Goal: Task Accomplishment & Management: Manage account settings

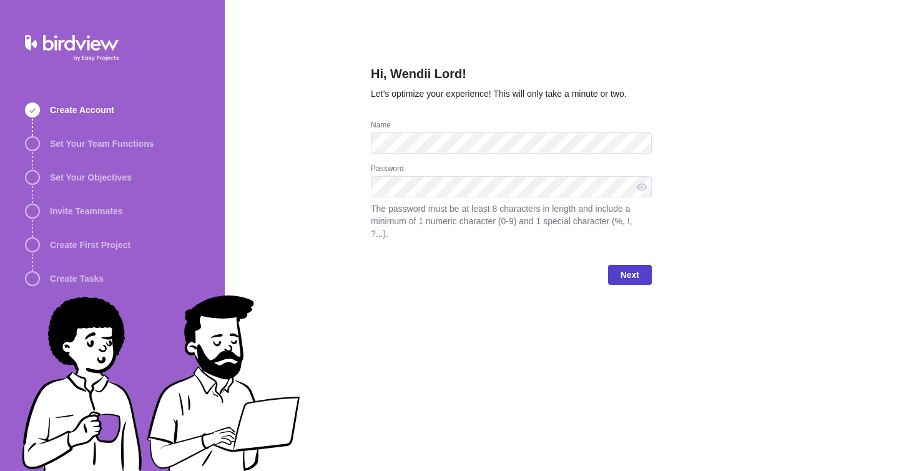
click at [640, 277] on span "Next" at bounding box center [630, 275] width 44 height 20
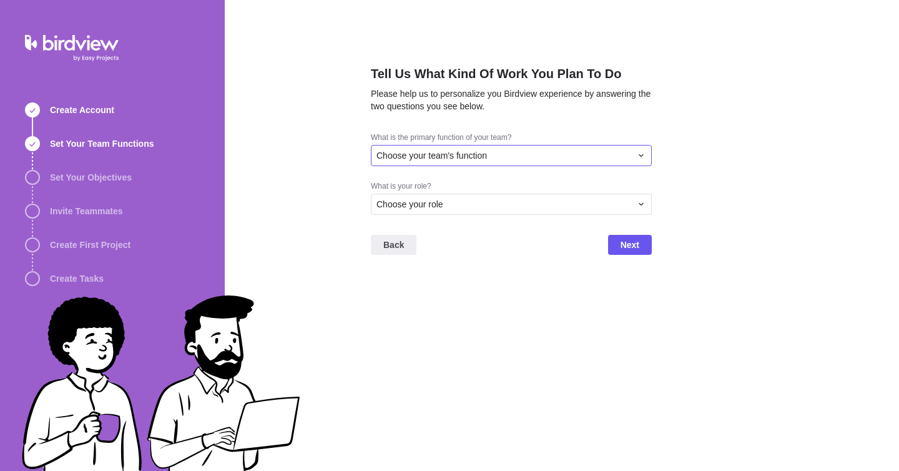
click at [630, 152] on div "Choose your team's function" at bounding box center [504, 155] width 255 height 12
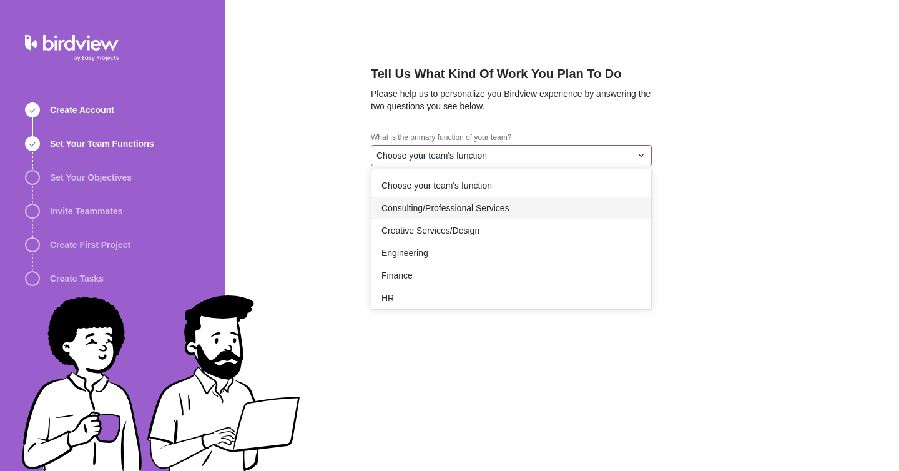
click at [558, 199] on div "Consulting/Professional Services" at bounding box center [512, 208] width 280 height 22
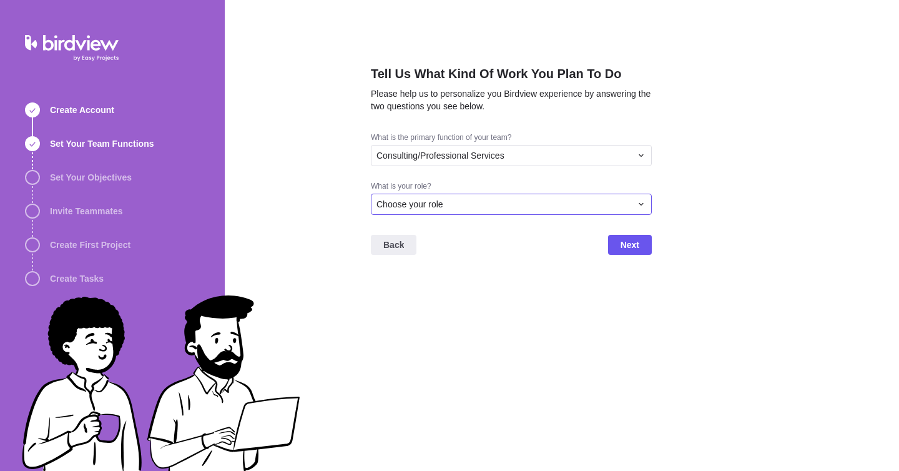
click at [618, 198] on div "Choose your role" at bounding box center [504, 204] width 255 height 12
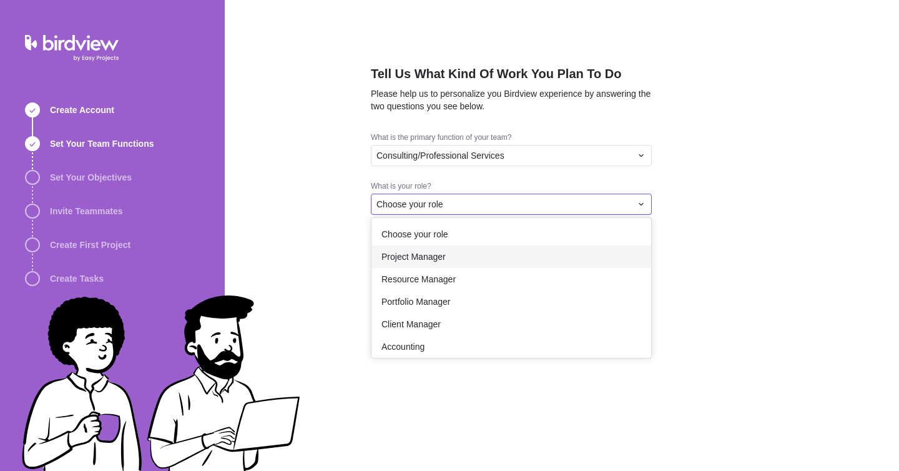
click at [578, 250] on div "Project Manager" at bounding box center [512, 256] width 280 height 22
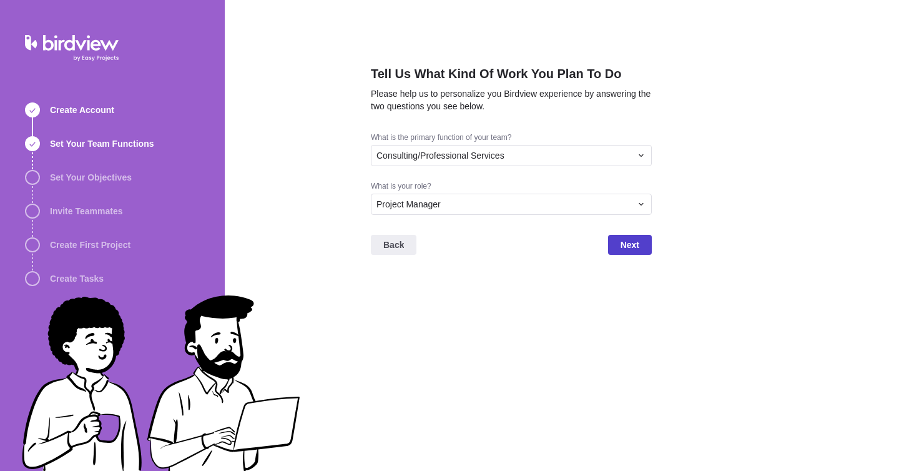
click at [617, 250] on span "Next" at bounding box center [630, 245] width 44 height 20
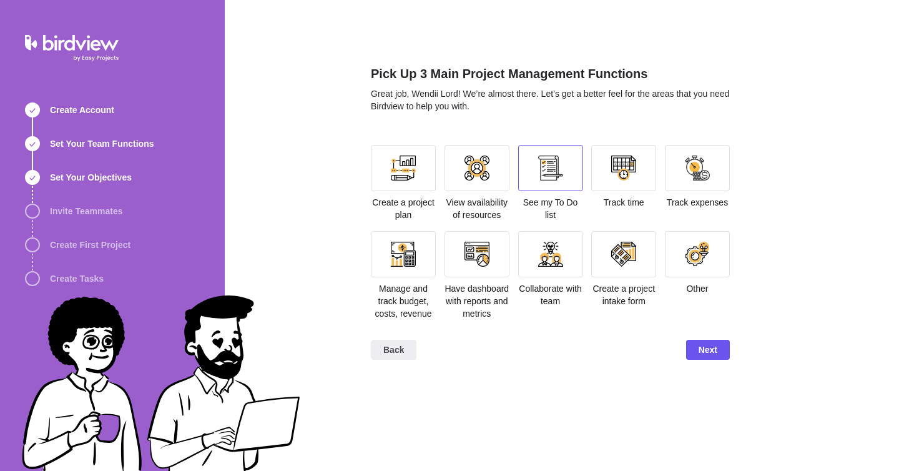
click at [535, 167] on div at bounding box center [550, 168] width 65 height 46
click at [553, 254] on div at bounding box center [550, 254] width 25 height 25
click at [485, 273] on div at bounding box center [477, 254] width 65 height 46
click at [703, 357] on span "Next" at bounding box center [708, 349] width 19 height 15
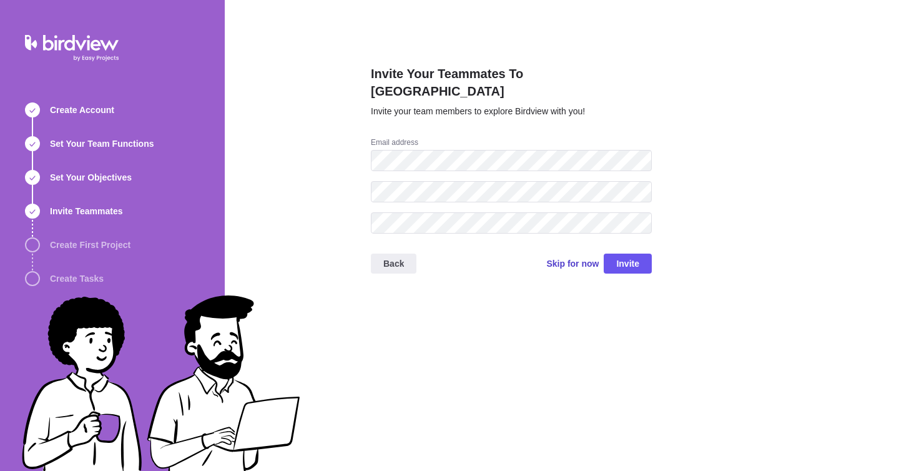
click at [592, 257] on span "Skip for now" at bounding box center [572, 263] width 52 height 12
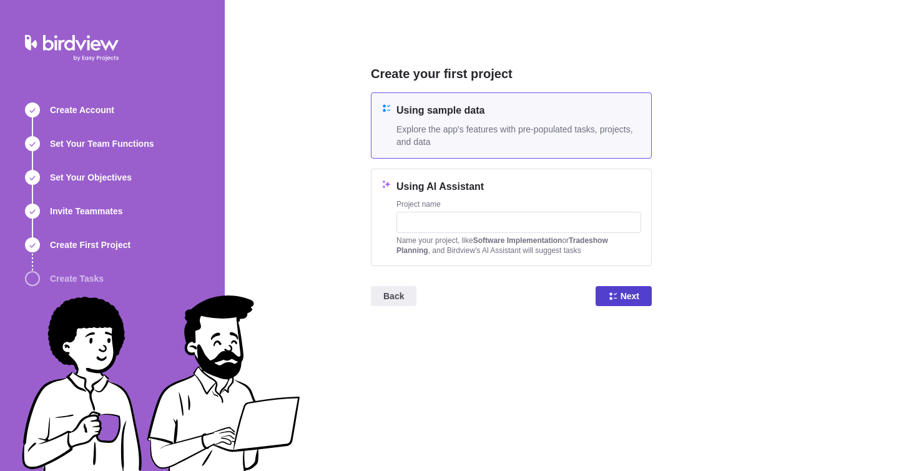
click at [633, 291] on span "Next" at bounding box center [630, 295] width 19 height 15
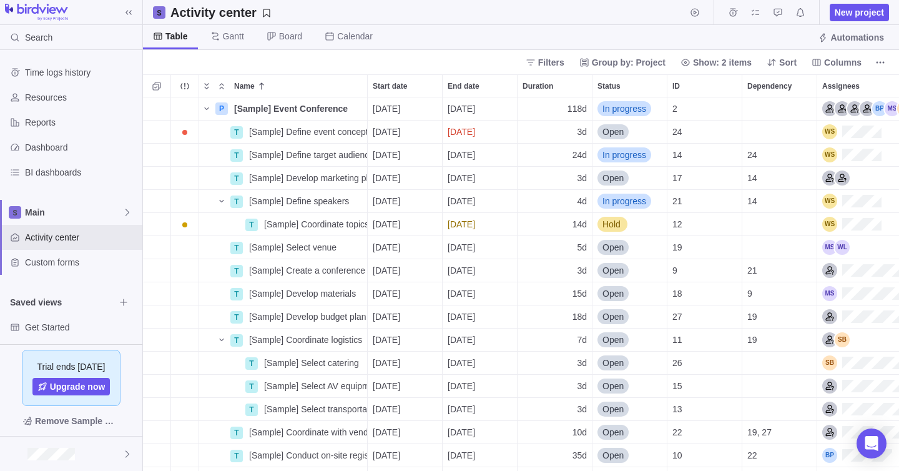
scroll to position [1, 1]
click at [71, 207] on span "Main" at bounding box center [73, 212] width 97 height 12
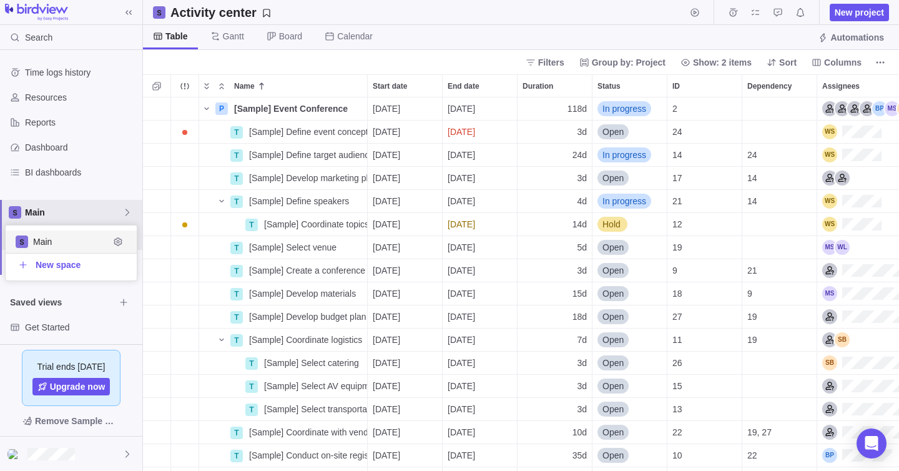
click at [74, 238] on span "Main" at bounding box center [71, 241] width 76 height 12
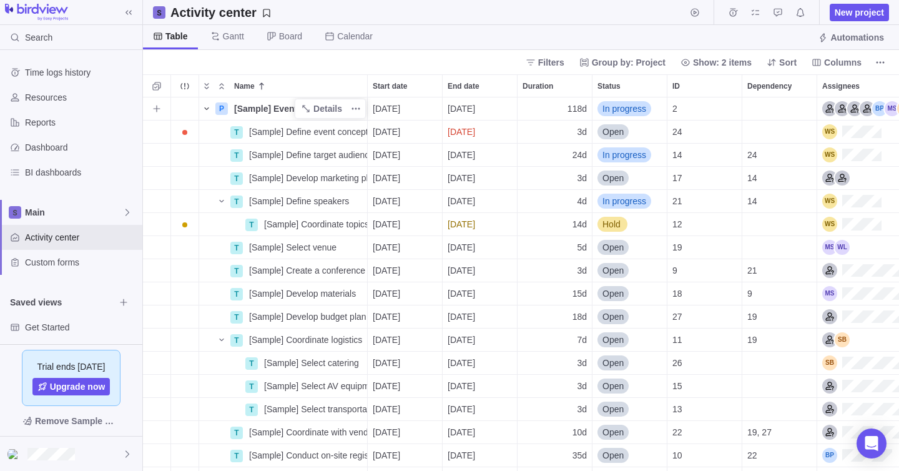
click at [206, 111] on icon "Name" at bounding box center [207, 109] width 10 height 10
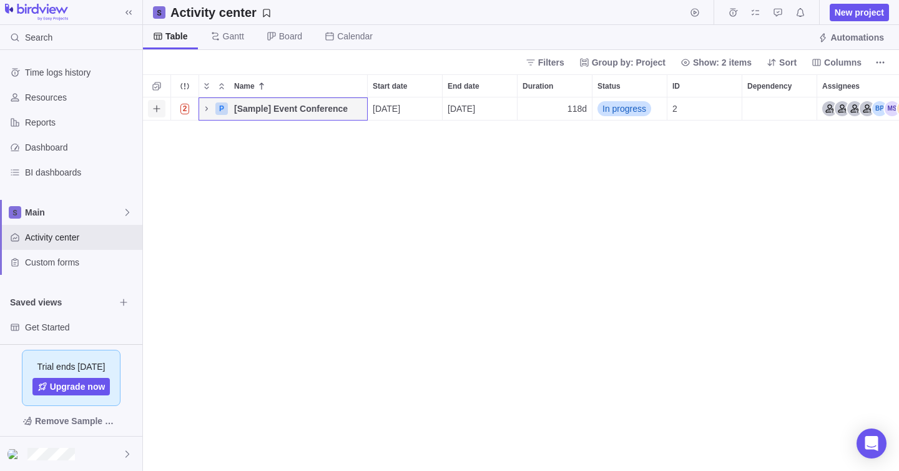
click at [159, 107] on icon "Add activity" at bounding box center [157, 109] width 10 height 10
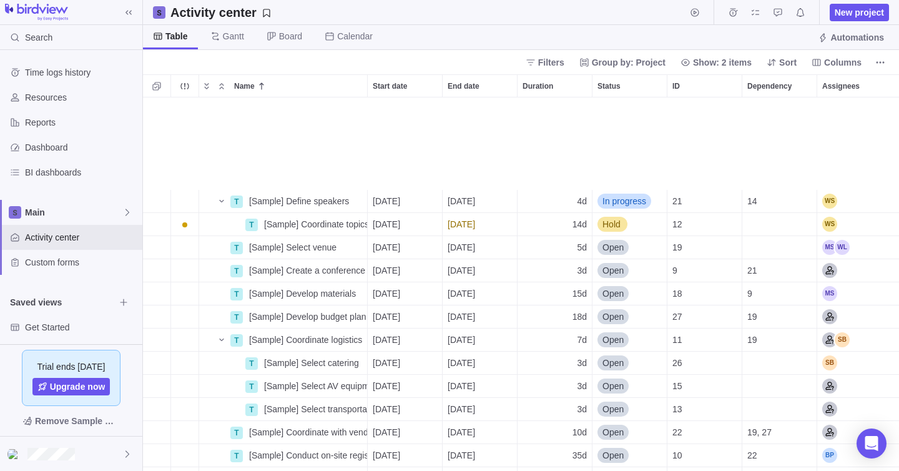
scroll to position [112, 0]
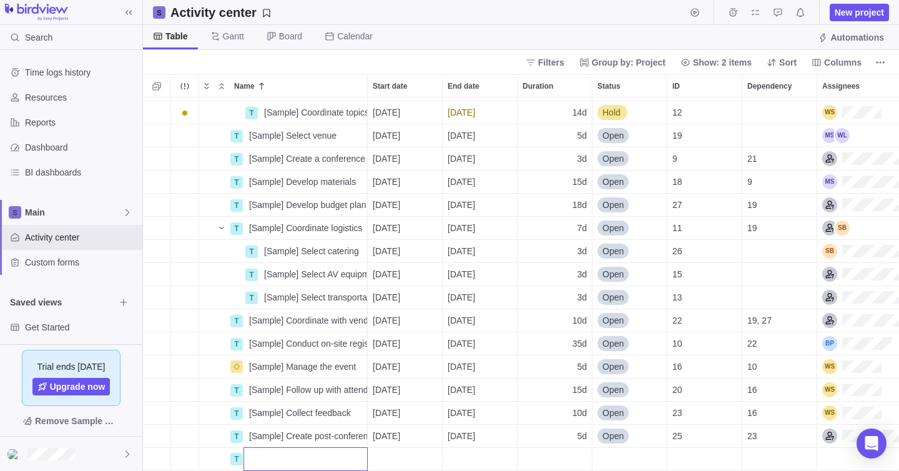
click at [159, 107] on div "T [Sample] Define speakers Details [DATE] [DATE] 4d In progress 21 14 T [Sample…" at bounding box center [521, 283] width 756 height 373
click at [159, 113] on icon "Add sub-activity" at bounding box center [157, 112] width 10 height 10
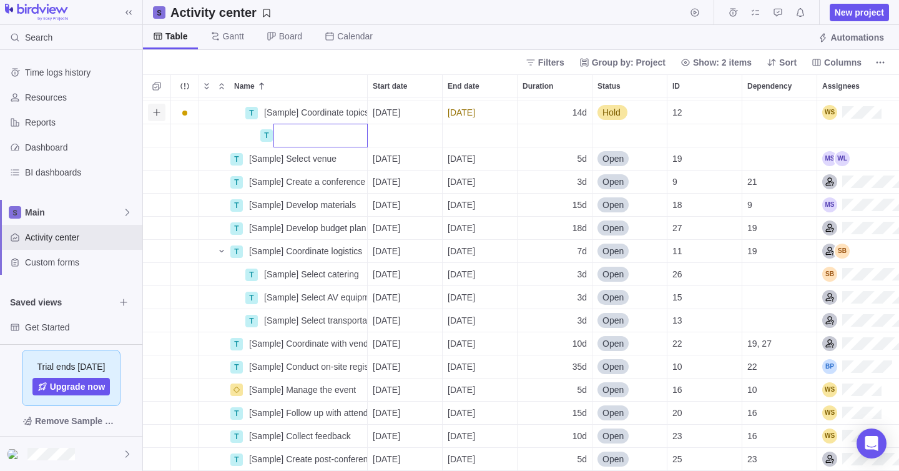
click at [159, 113] on div "T [Sample] Define speakers Details [DATE] [DATE] 4d In progress 21 14 T [Sample…" at bounding box center [521, 283] width 756 height 373
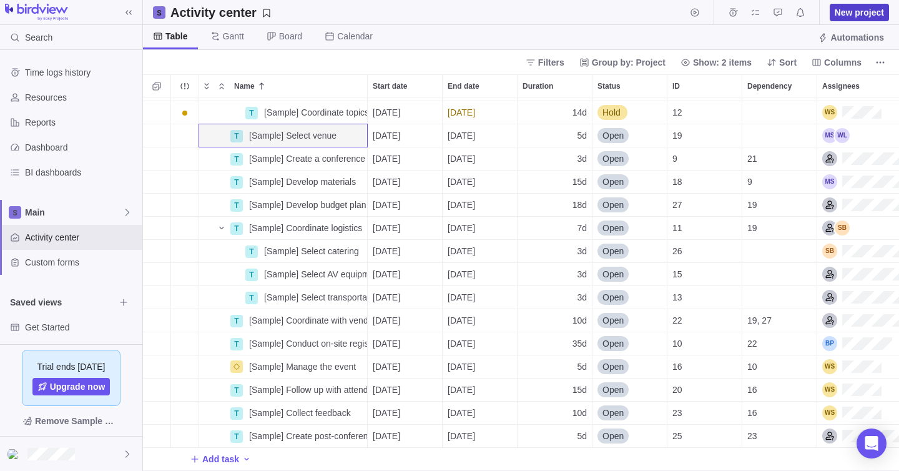
click at [877, 14] on span "New project" at bounding box center [859, 12] width 49 height 12
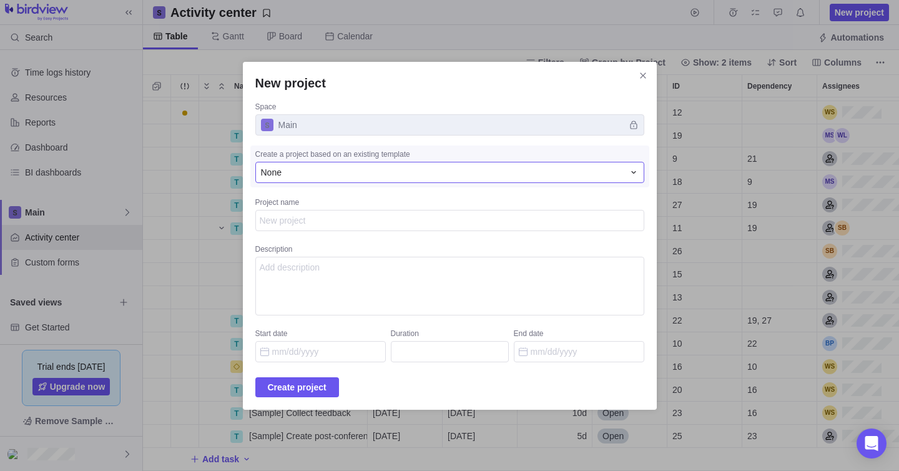
type textarea "x"
click at [482, 176] on div "None" at bounding box center [442, 172] width 363 height 12
click at [468, 224] on div "None" at bounding box center [432, 225] width 352 height 22
click at [473, 223] on textarea "Project name" at bounding box center [449, 220] width 389 height 21
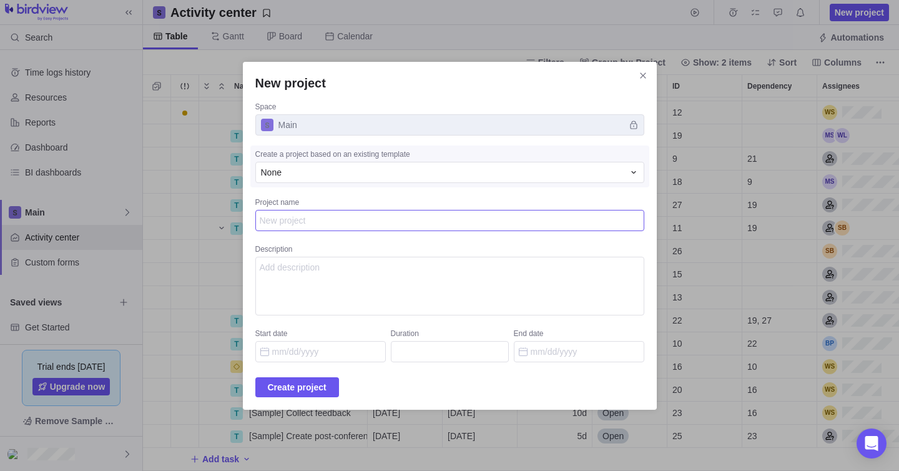
type textarea "t"
type textarea "x"
type textarea "te"
type textarea "x"
type textarea "tes"
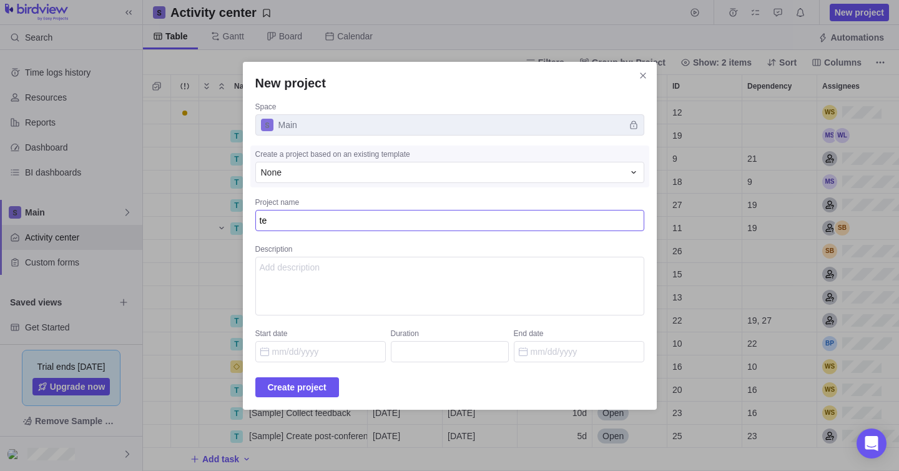
type textarea "x"
type textarea "test"
type textarea "x"
type textarea "test"
click at [312, 387] on span "Create project" at bounding box center [297, 387] width 59 height 15
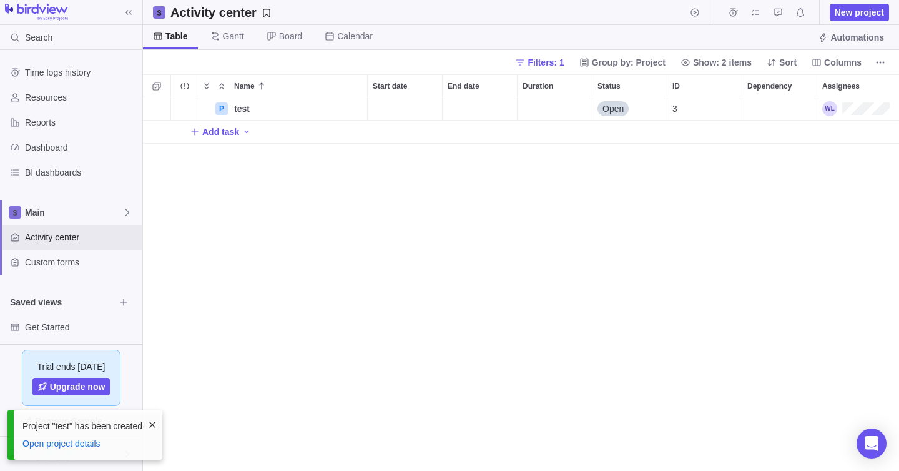
scroll to position [373, 756]
click at [224, 134] on span "Add task" at bounding box center [220, 132] width 37 height 12
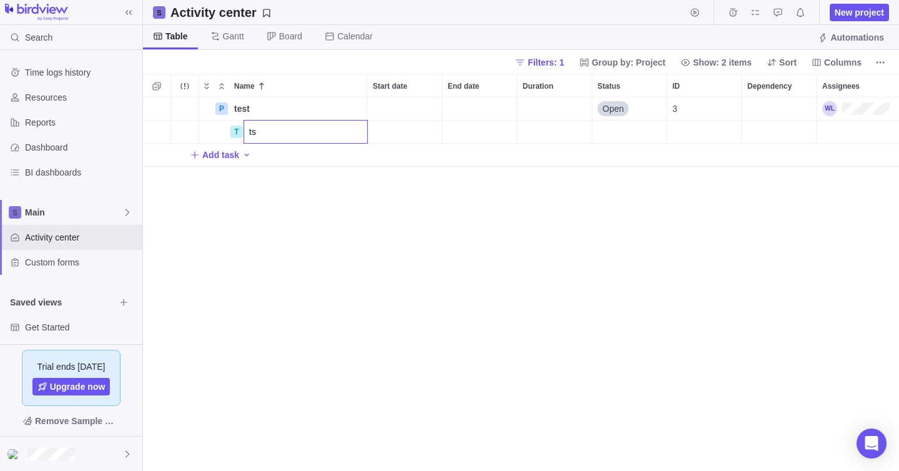
type input "tst"
click at [832, 124] on div "P test Details Open 3 T tst Details Open 28 T Add task" at bounding box center [521, 283] width 756 height 373
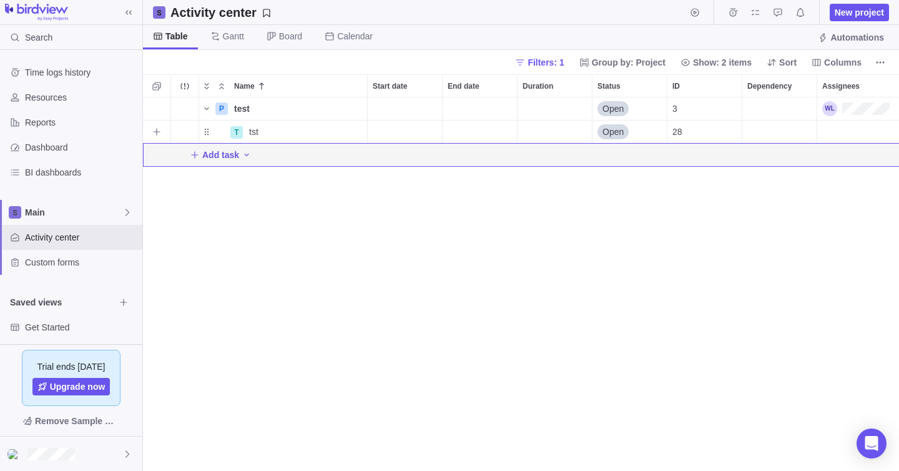
click at [834, 130] on div "Assignees" at bounding box center [879, 132] width 125 height 22
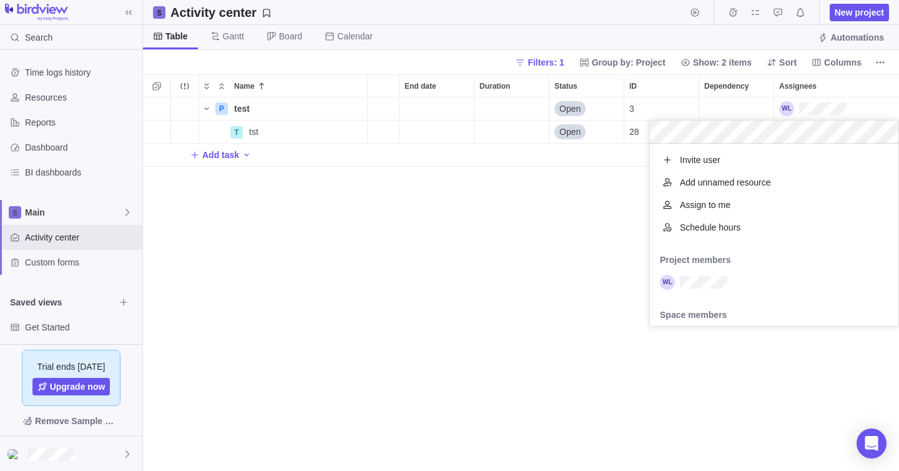
scroll to position [182, 249]
click at [590, 240] on div "P test Details Open 3 T tst Details Open 28 Add task" at bounding box center [521, 283] width 756 height 373
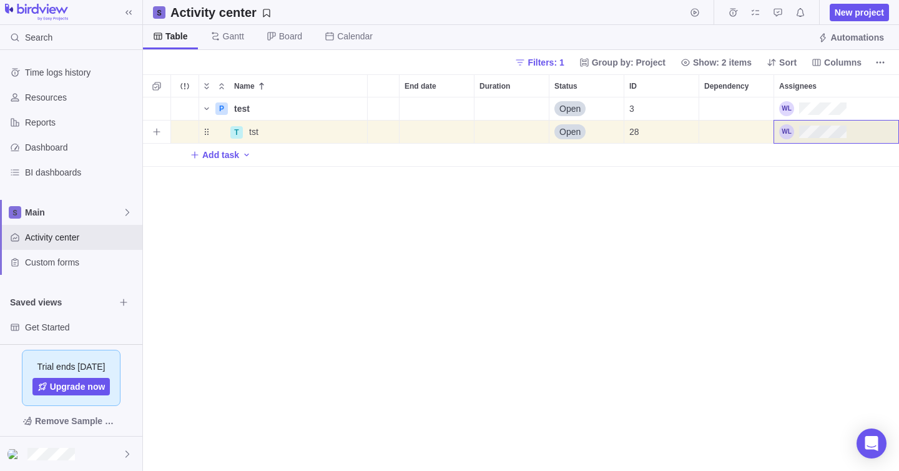
click at [448, 127] on div "End date" at bounding box center [437, 132] width 74 height 22
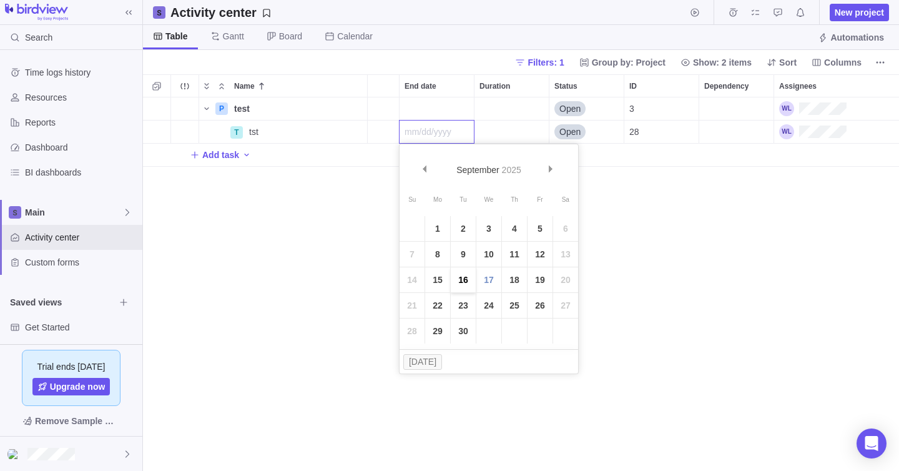
click at [468, 274] on link "16" at bounding box center [463, 279] width 25 height 25
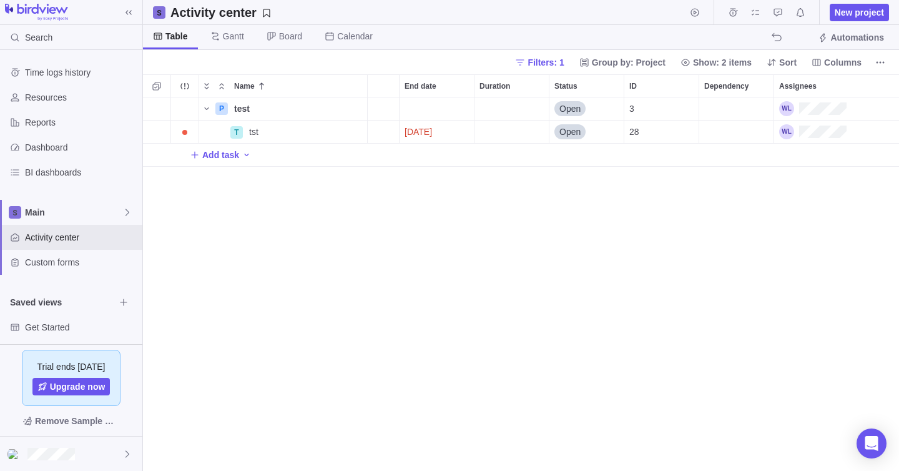
click at [71, 14] on div at bounding box center [71, 12] width 142 height 17
click at [61, 12] on img at bounding box center [36, 12] width 63 height 17
click at [66, 210] on span "Main" at bounding box center [73, 212] width 97 height 12
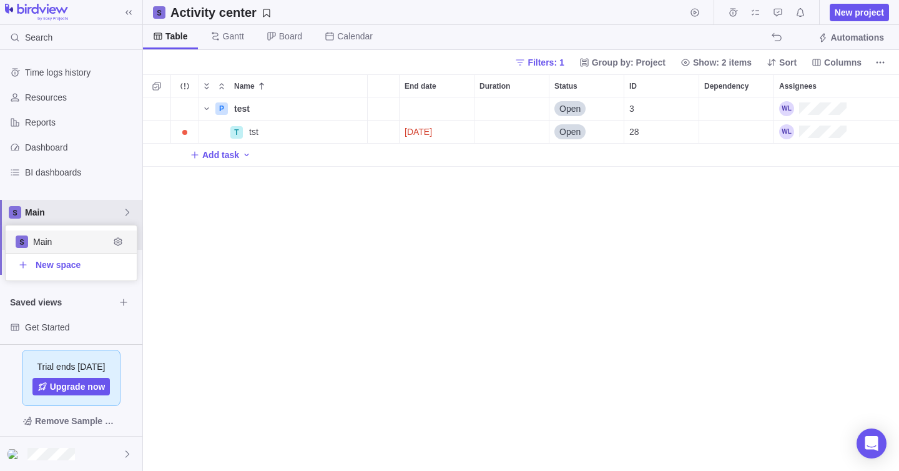
click at [65, 240] on span "Main" at bounding box center [71, 241] width 76 height 12
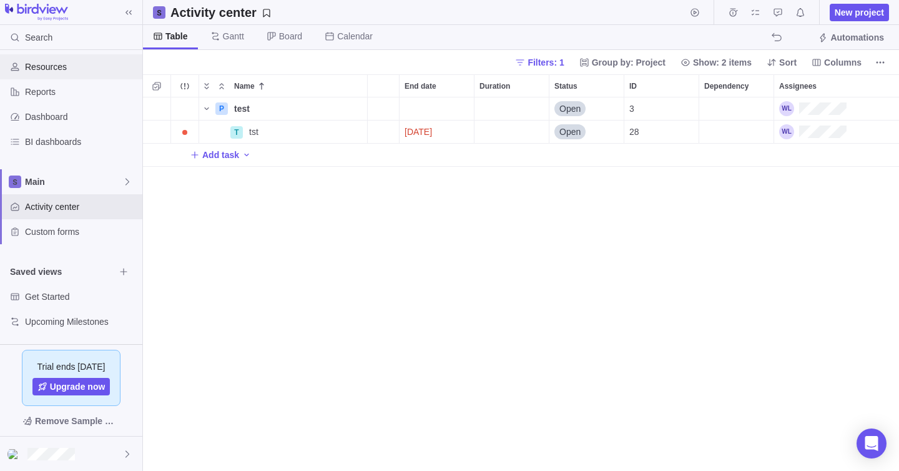
click at [74, 57] on div "Resources" at bounding box center [71, 66] width 142 height 25
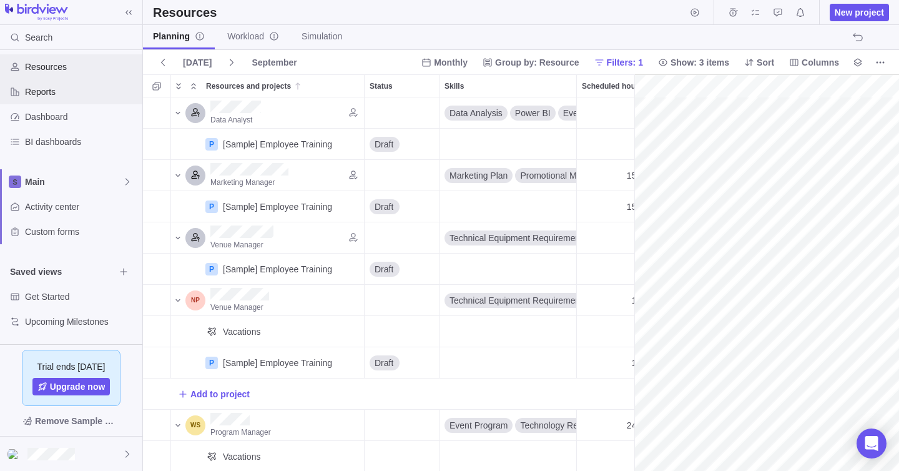
scroll to position [0, 217]
click at [73, 90] on span "Reports" at bounding box center [81, 92] width 112 height 12
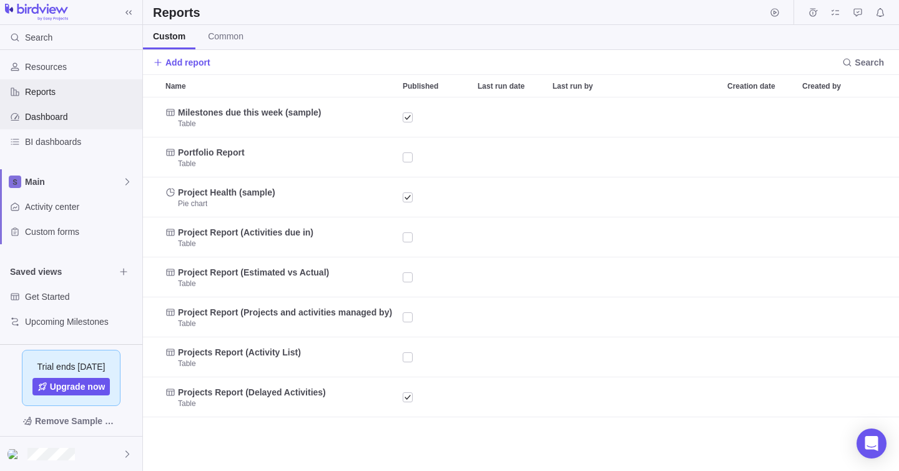
scroll to position [373, 756]
click at [73, 109] on div "Dashboard" at bounding box center [71, 116] width 142 height 25
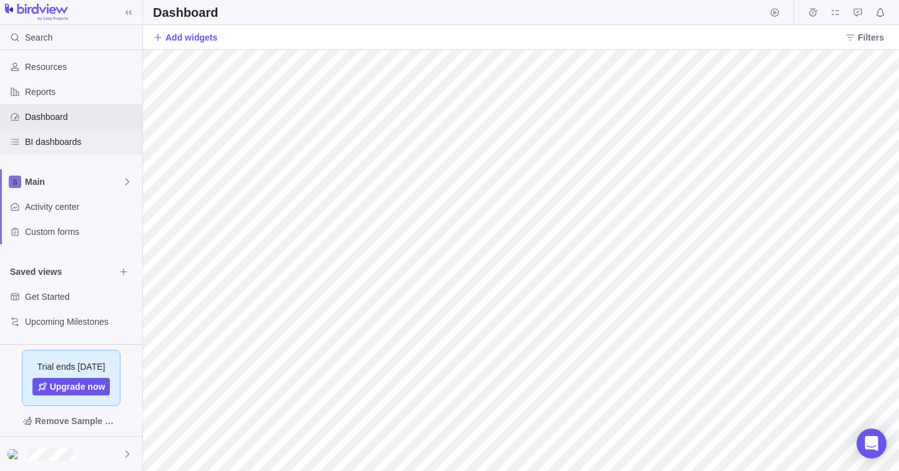
click at [74, 138] on span "BI dashboards" at bounding box center [81, 141] width 112 height 12
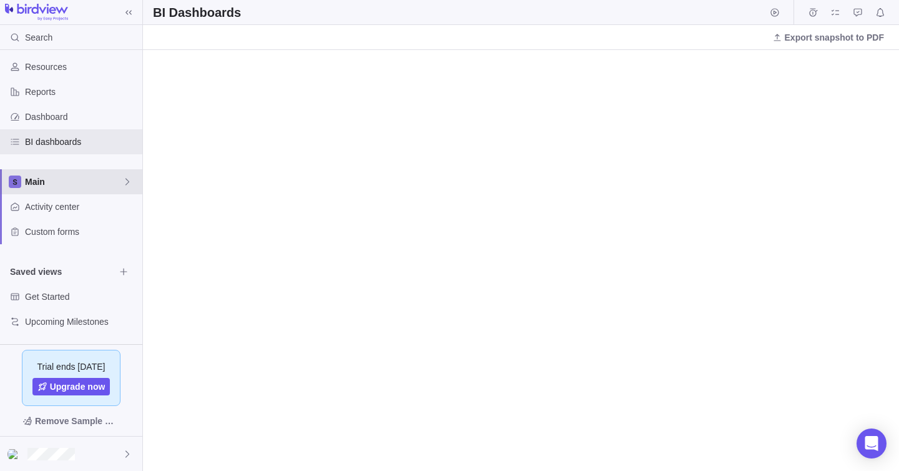
click at [76, 180] on span "Main" at bounding box center [73, 181] width 97 height 12
click at [75, 207] on span "Main" at bounding box center [71, 211] width 76 height 12
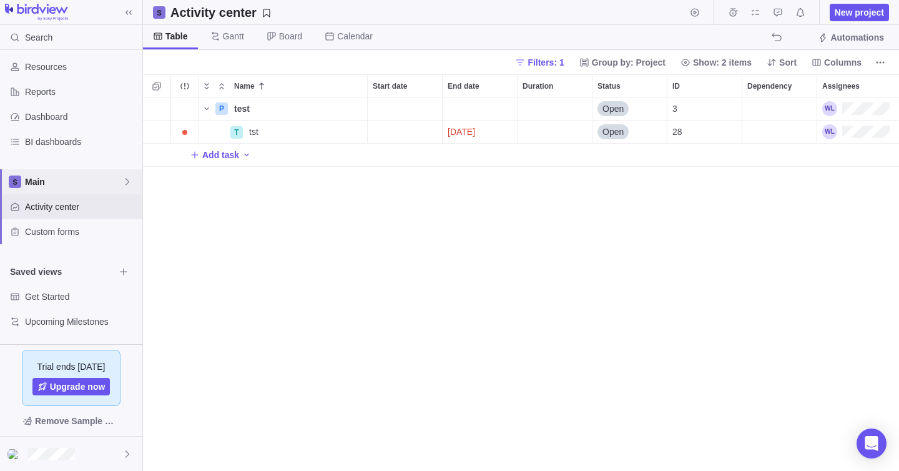
scroll to position [373, 756]
click at [104, 228] on span "Custom forms" at bounding box center [81, 231] width 112 height 12
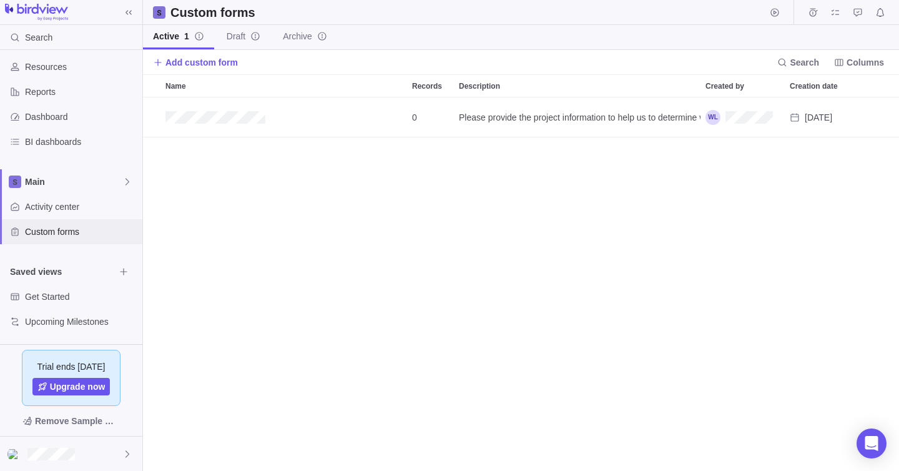
scroll to position [373, 756]
click at [100, 211] on span "Activity center" at bounding box center [81, 206] width 112 height 12
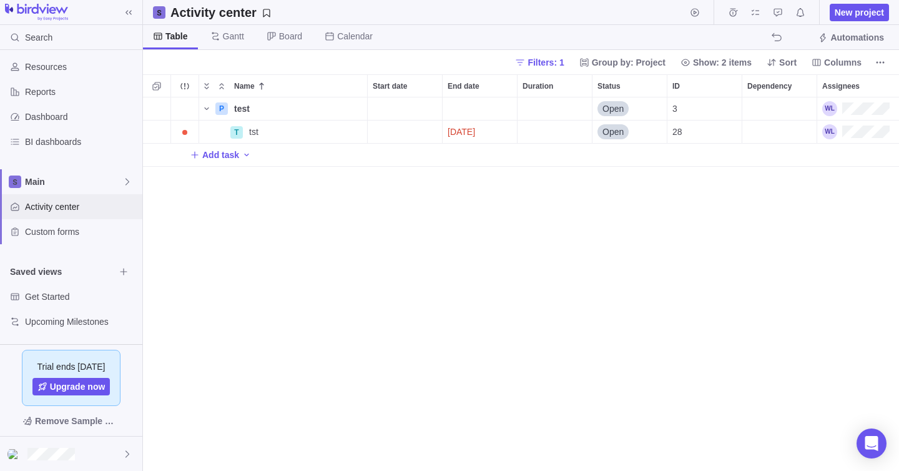
scroll to position [373, 756]
click at [634, 66] on span "Group by: Project" at bounding box center [629, 62] width 74 height 12
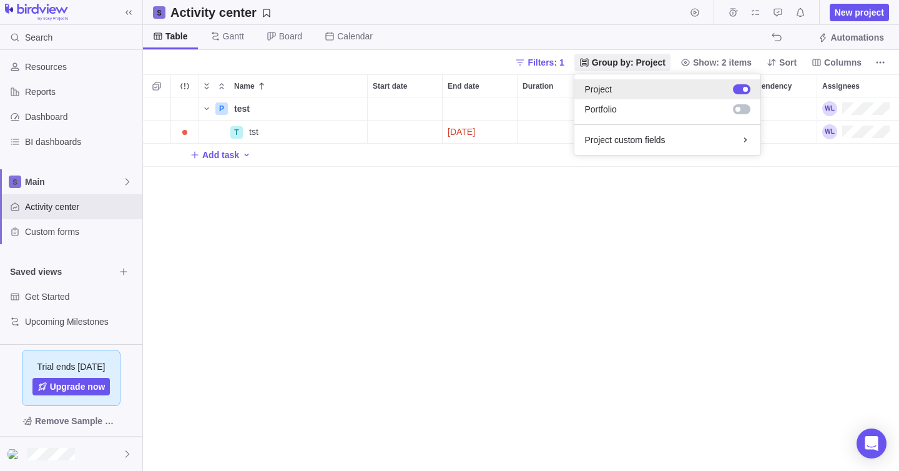
click at [744, 88] on div at bounding box center [745, 89] width 5 height 5
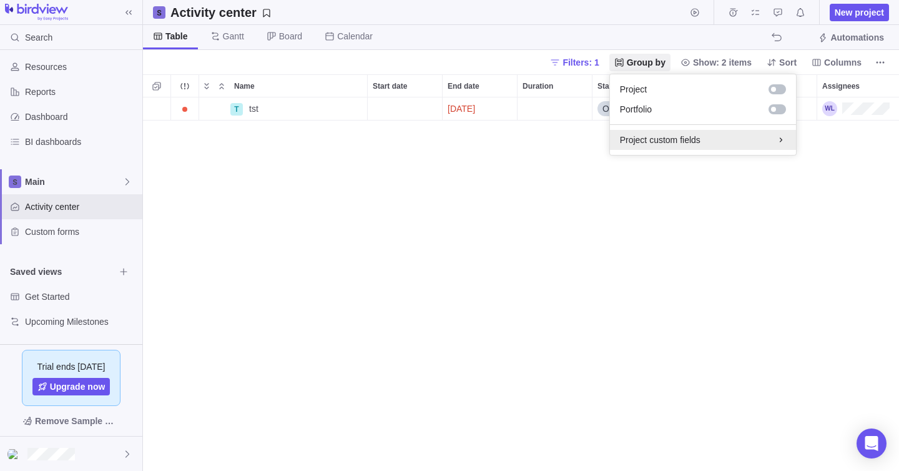
click at [699, 138] on div "Project custom fields" at bounding box center [703, 140] width 166 height 12
click at [697, 143] on span "No project custom fields created" at bounding box center [682, 138] width 125 height 12
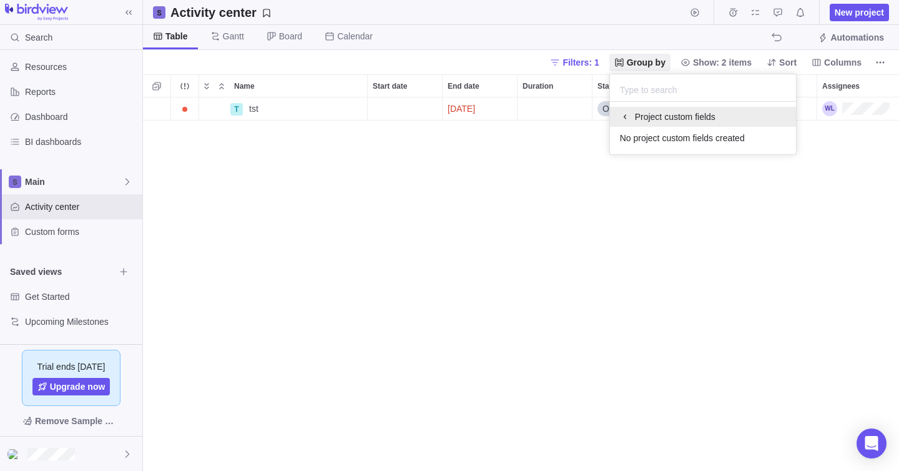
click at [687, 117] on div "Project custom fields" at bounding box center [703, 117] width 166 height 12
click at [529, 220] on body "Search Time logs history Resources Reports Dashboard BI dashboards Main Activit…" at bounding box center [449, 235] width 899 height 471
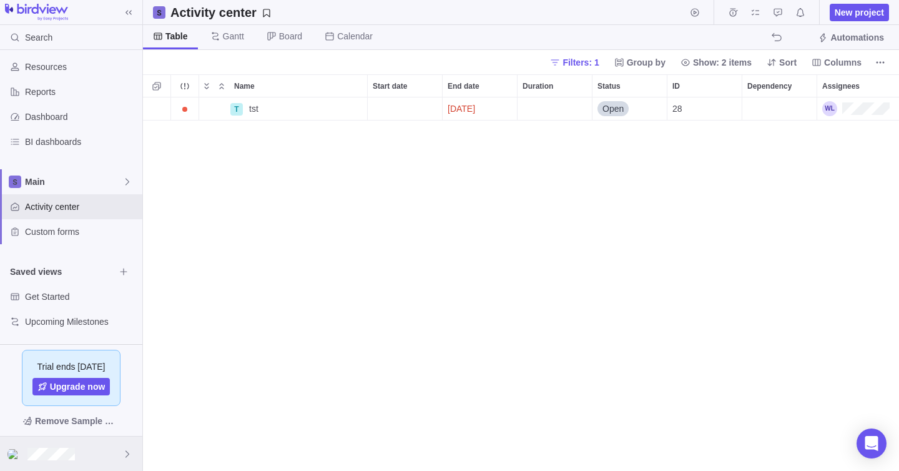
click at [63, 461] on div at bounding box center [71, 453] width 142 height 34
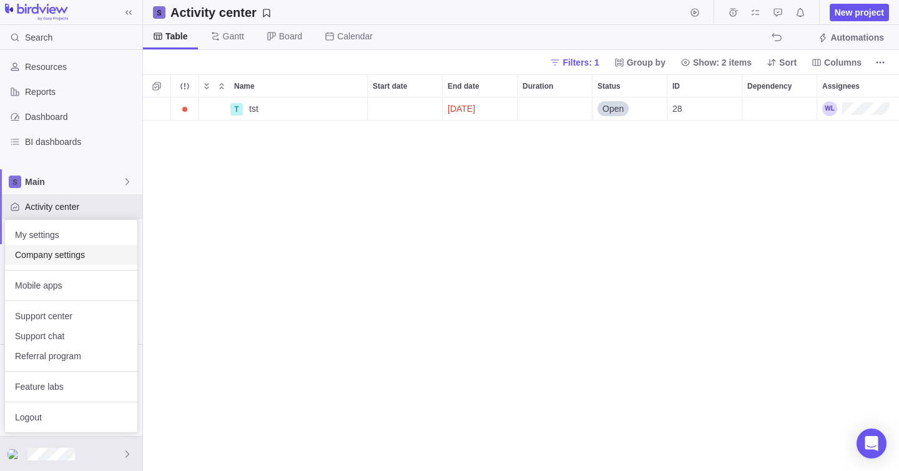
click at [79, 262] on div "Company settings" at bounding box center [71, 255] width 132 height 20
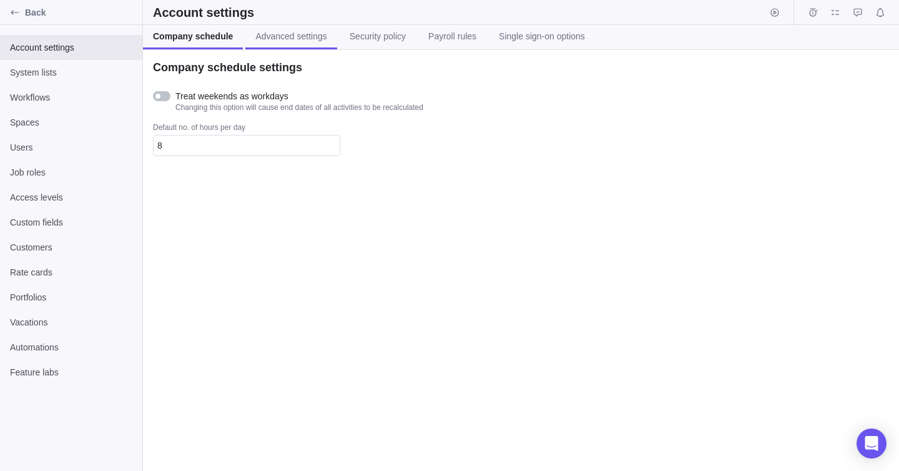
click at [301, 28] on link "Advanced settings" at bounding box center [290, 37] width 91 height 24
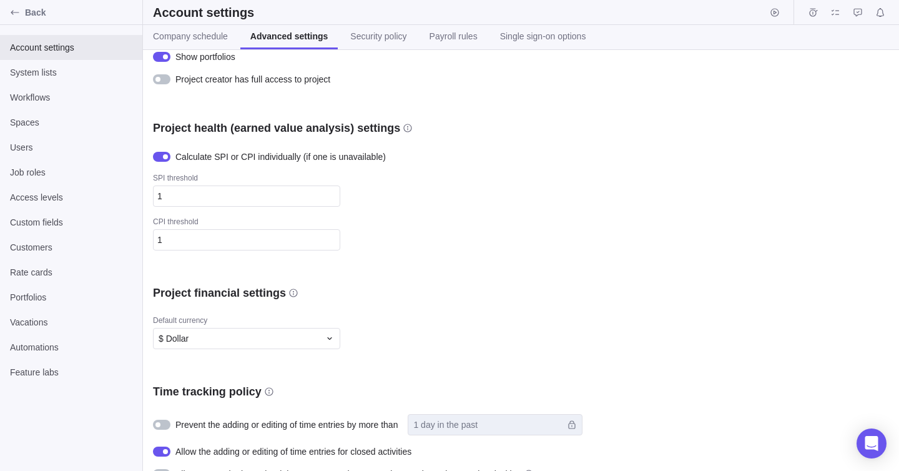
scroll to position [181, 0]
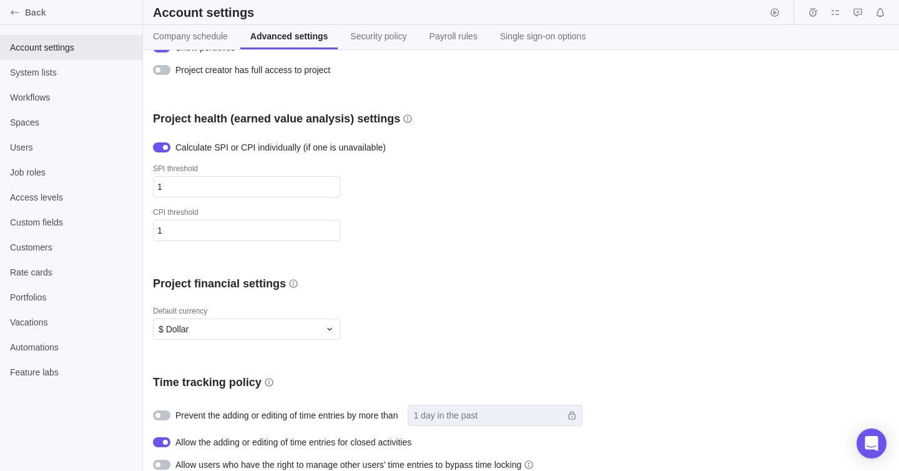
click at [169, 146] on div at bounding box center [161, 147] width 17 height 10
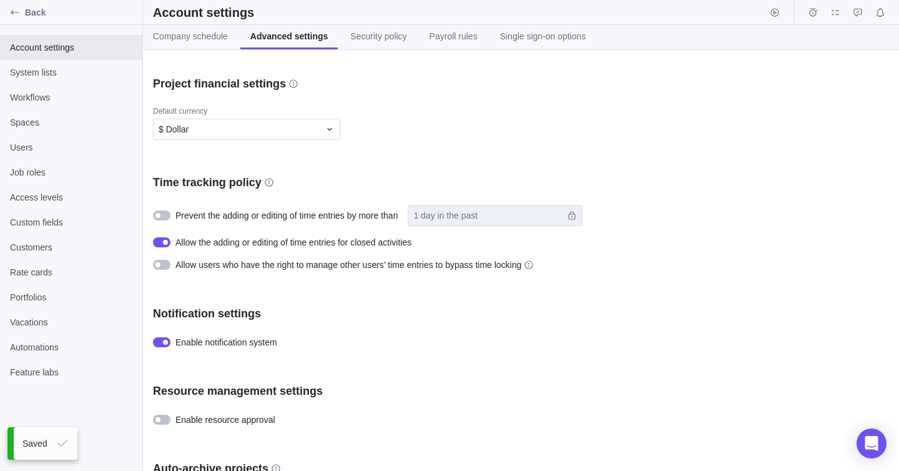
scroll to position [389, 0]
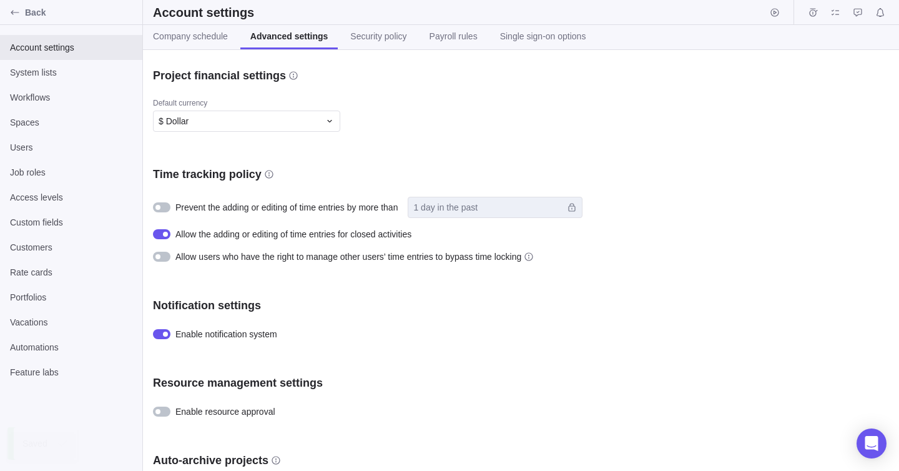
click at [167, 235] on div at bounding box center [161, 234] width 17 height 10
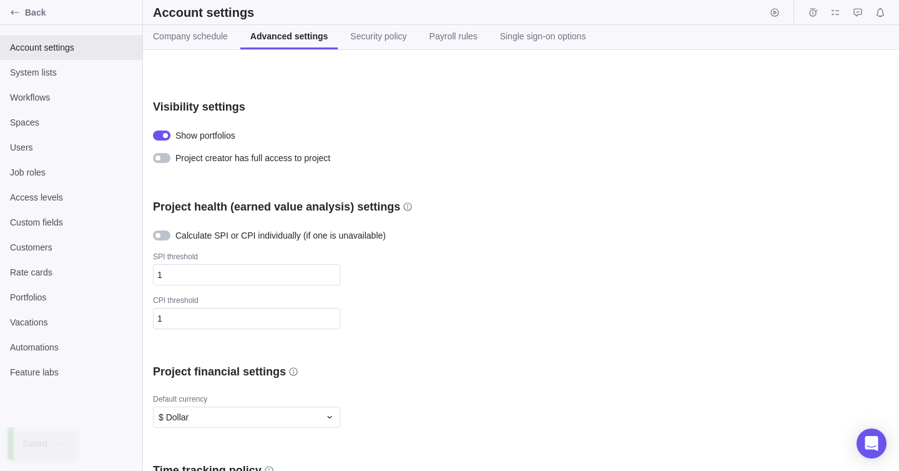
scroll to position [0, 0]
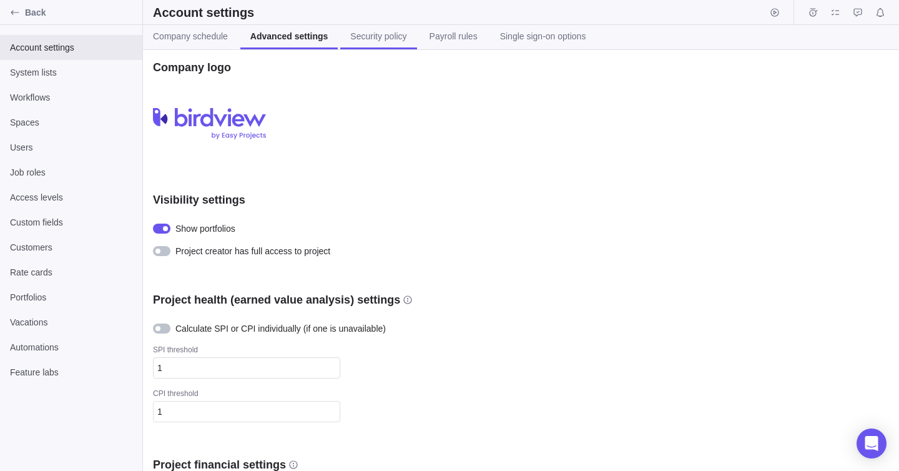
click at [360, 47] on link "Security policy" at bounding box center [378, 37] width 76 height 24
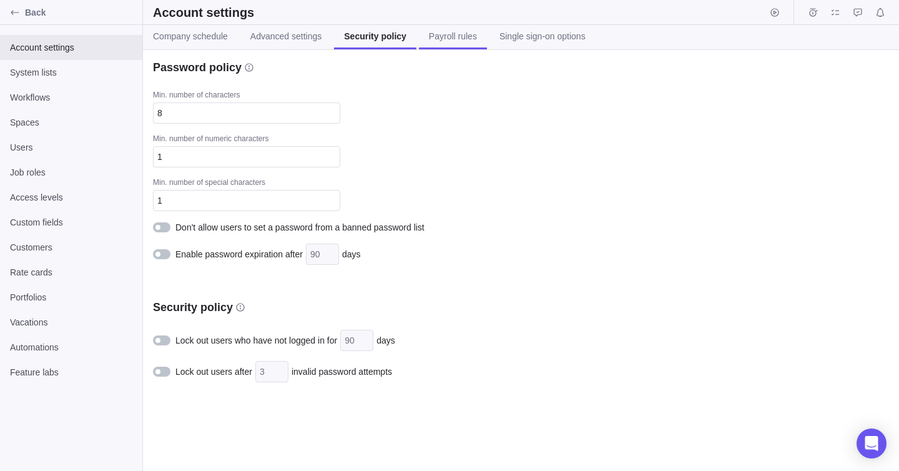
click at [436, 46] on link "Payroll rules" at bounding box center [453, 37] width 68 height 24
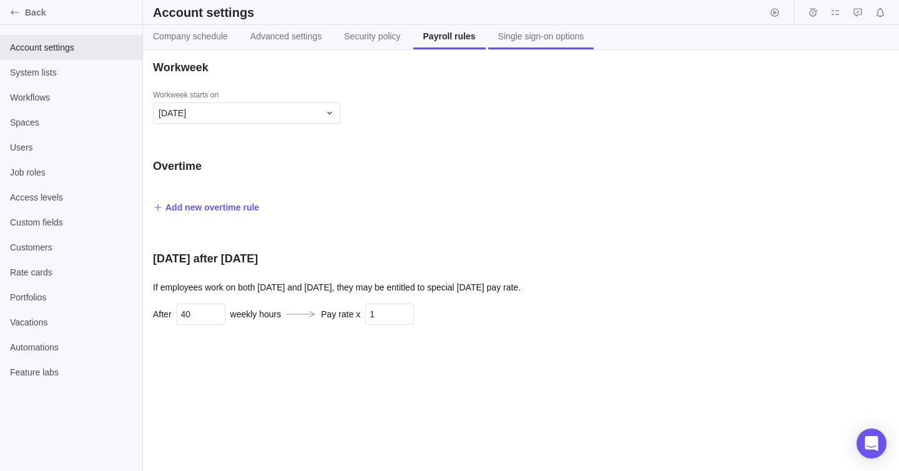
click at [528, 44] on link "Single sign-on options" at bounding box center [541, 37] width 106 height 24
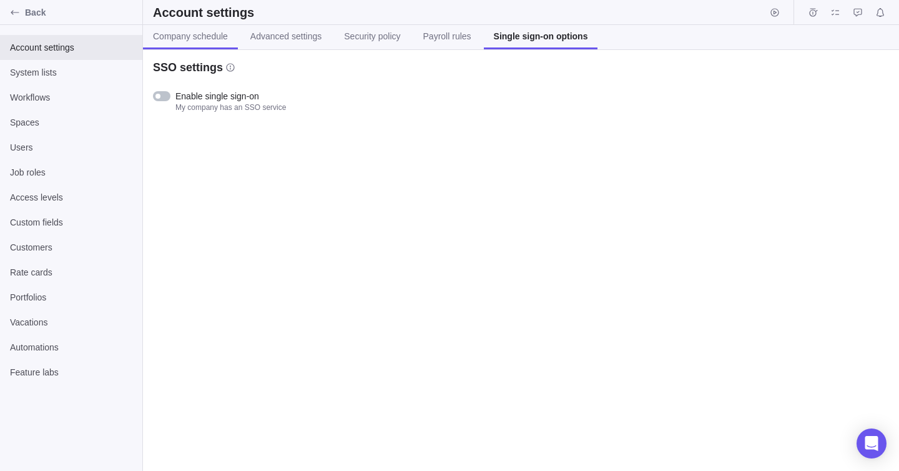
click at [185, 44] on link "Company schedule" at bounding box center [190, 37] width 95 height 24
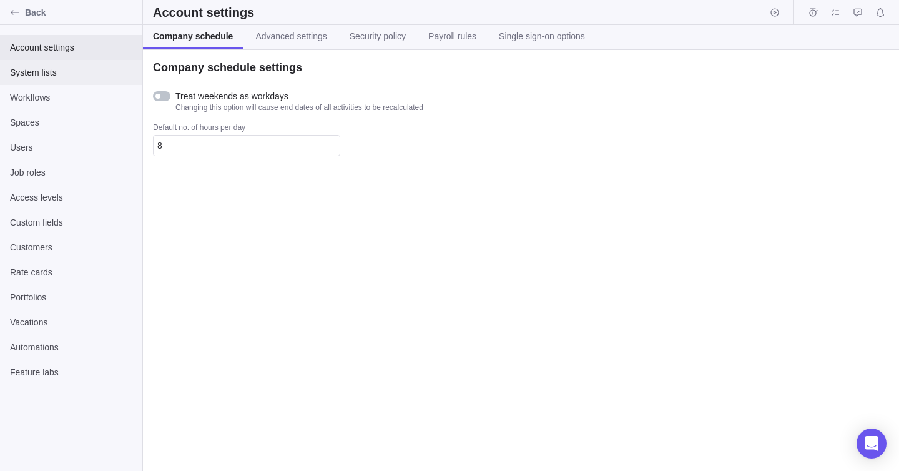
click at [80, 80] on div "System lists" at bounding box center [71, 72] width 142 height 25
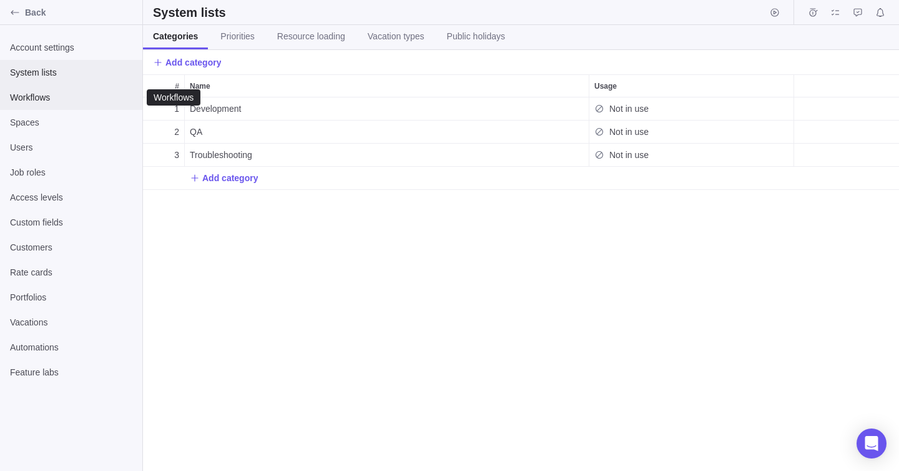
scroll to position [373, 756]
click at [242, 41] on span "Priorities" at bounding box center [237, 36] width 34 height 12
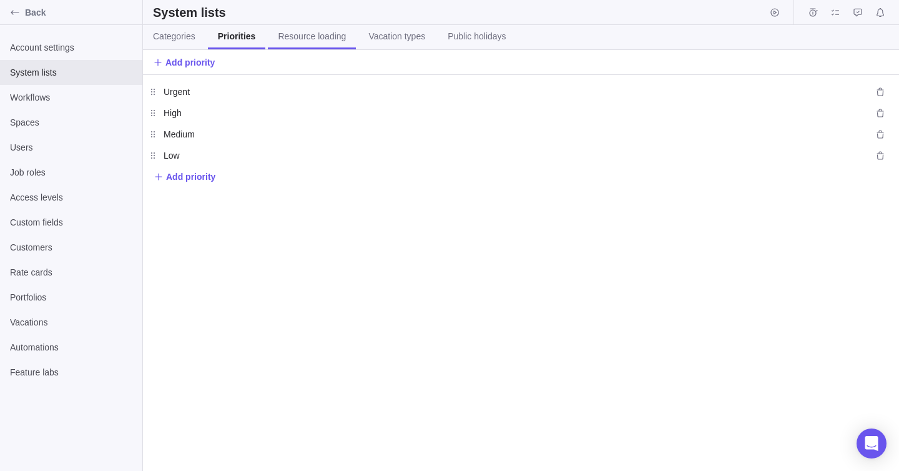
click at [289, 38] on span "Resource loading" at bounding box center [312, 36] width 68 height 12
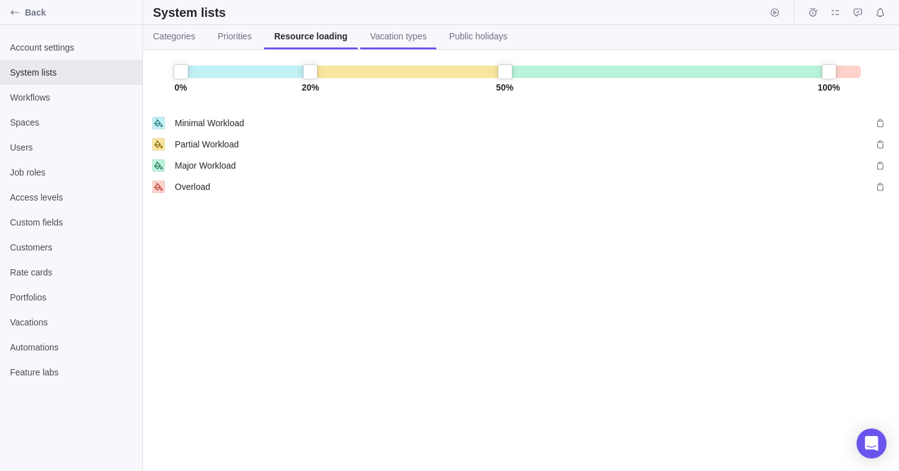
click at [391, 33] on span "Vacation types" at bounding box center [398, 36] width 57 height 12
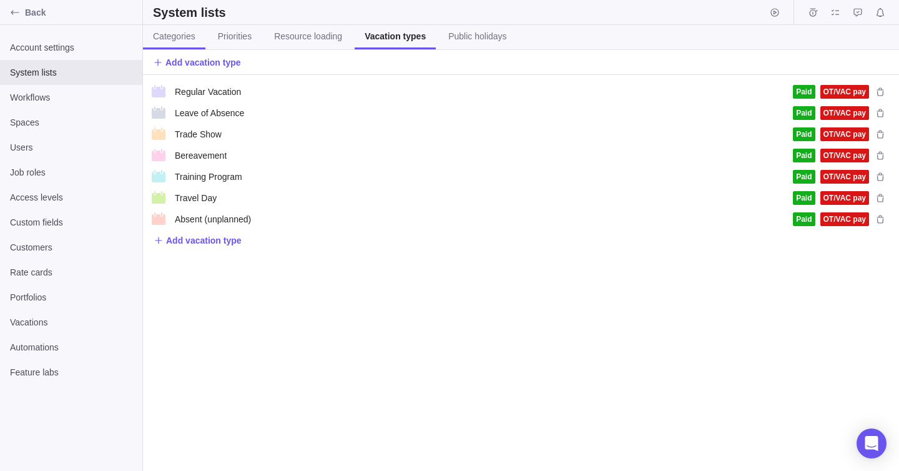
click at [162, 45] on link "Categories" at bounding box center [174, 37] width 62 height 24
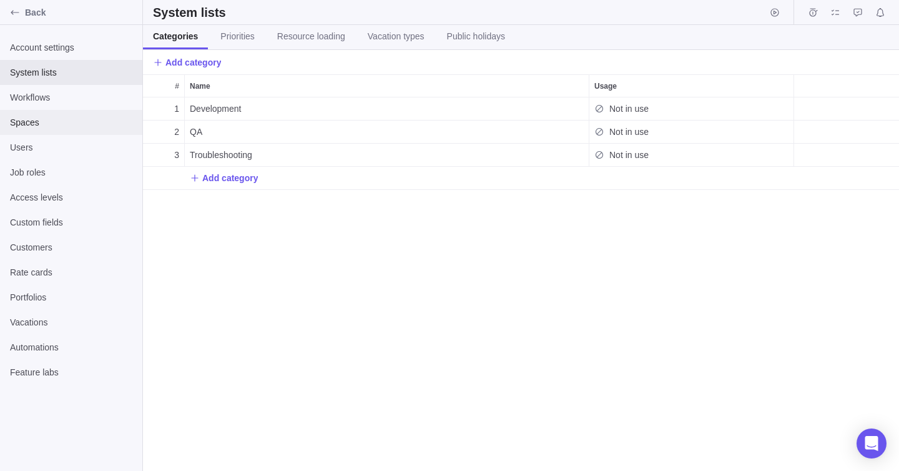
scroll to position [373, 756]
click at [51, 107] on div "Workflows" at bounding box center [71, 97] width 142 height 25
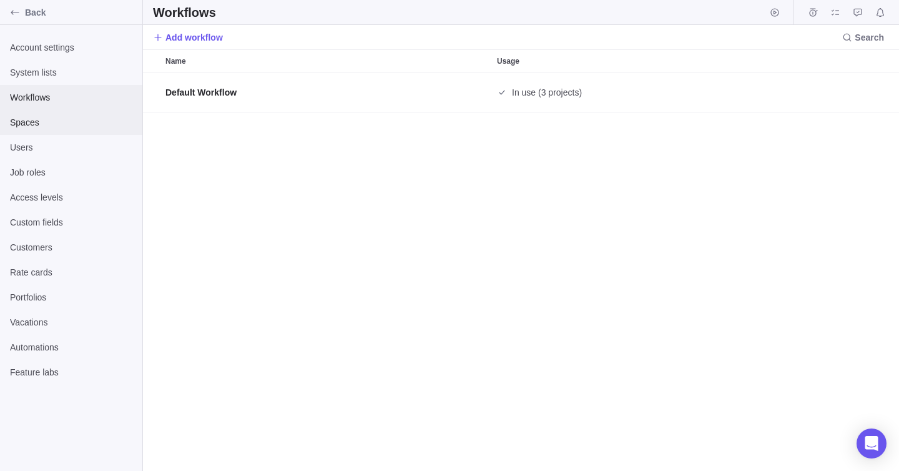
scroll to position [398, 756]
click at [48, 124] on span "Spaces" at bounding box center [71, 122] width 122 height 12
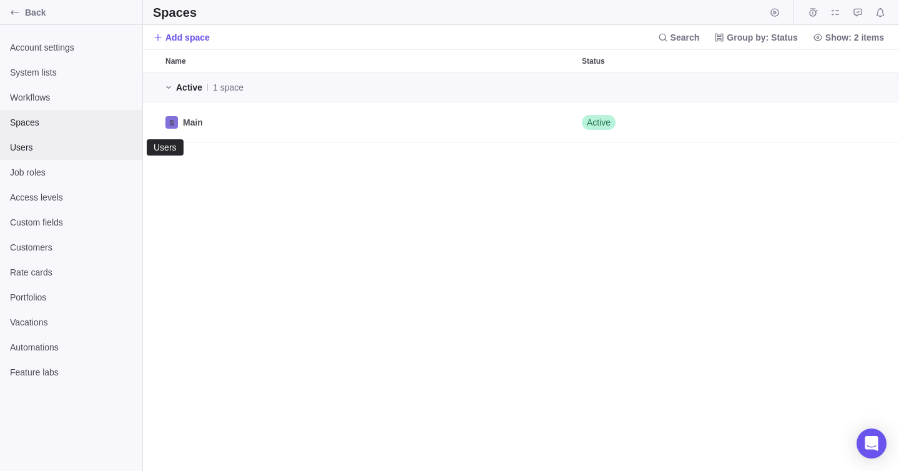
scroll to position [398, 756]
click at [48, 143] on span "Users" at bounding box center [71, 147] width 122 height 12
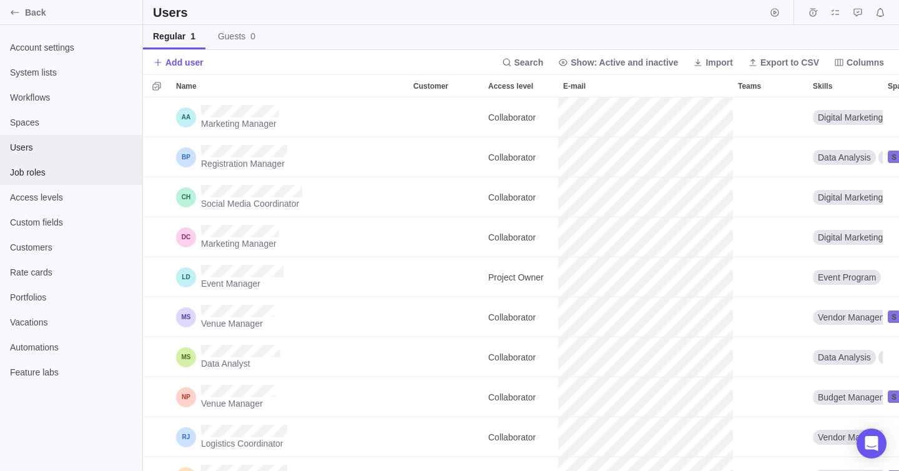
scroll to position [373, 756]
click at [52, 162] on div "Job roles" at bounding box center [71, 172] width 142 height 25
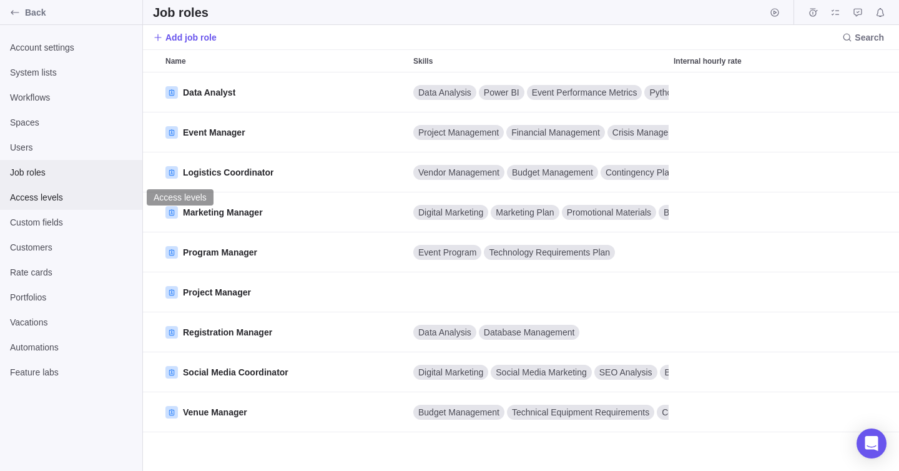
scroll to position [398, 756]
click at [53, 192] on span "Access levels" at bounding box center [71, 197] width 122 height 12
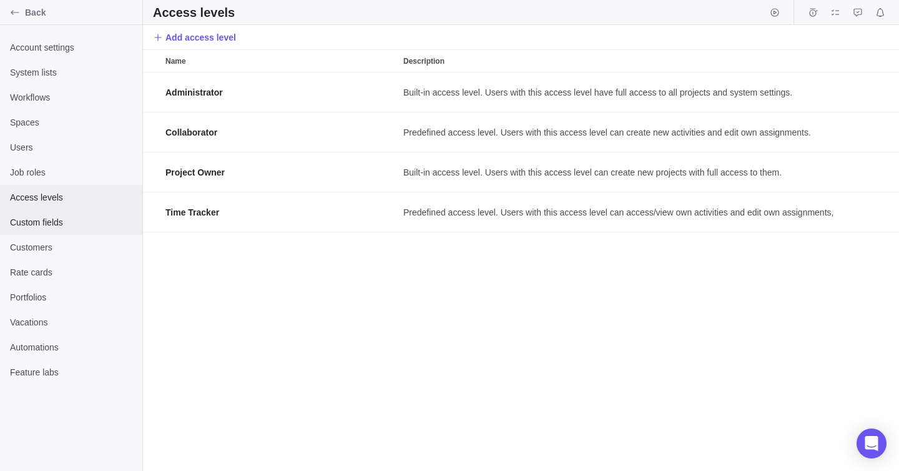
scroll to position [398, 756]
click at [54, 217] on span "Custom fields" at bounding box center [71, 222] width 122 height 12
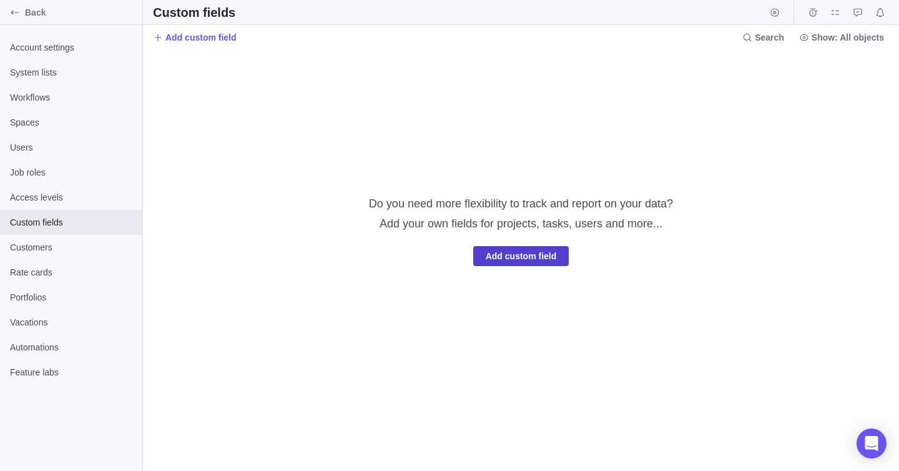
click at [505, 264] on span "Add custom field" at bounding box center [521, 256] width 96 height 20
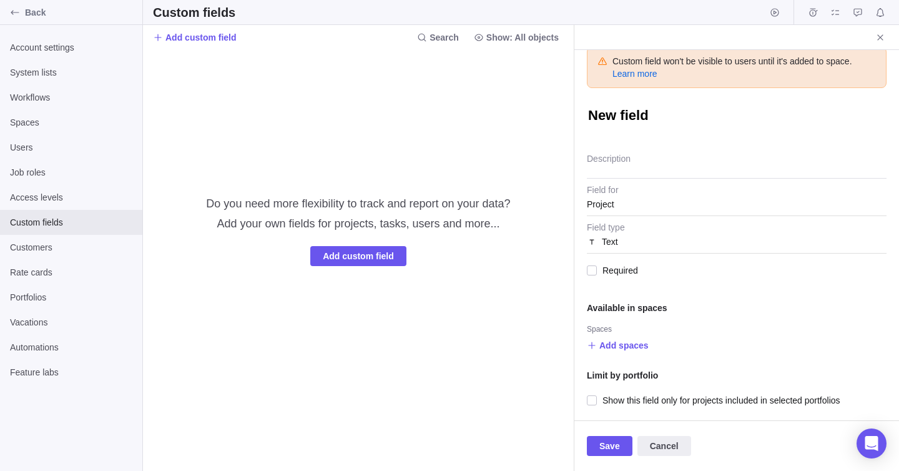
scroll to position [12, 0]
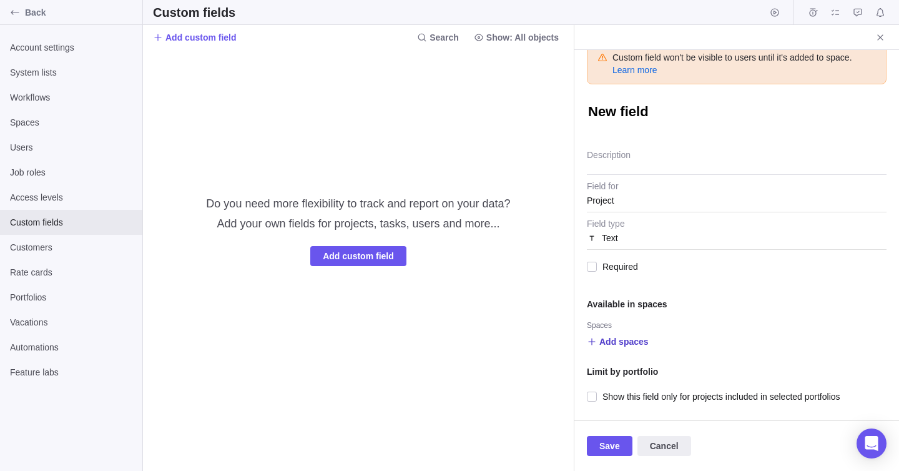
click at [640, 342] on span "Add spaces" at bounding box center [623, 341] width 49 height 12
click at [634, 396] on div "Main" at bounding box center [712, 393] width 249 height 22
click at [666, 195] on div "Custom field won't be visible to users until it's added to space. Learn more Ne…" at bounding box center [736, 235] width 325 height 370
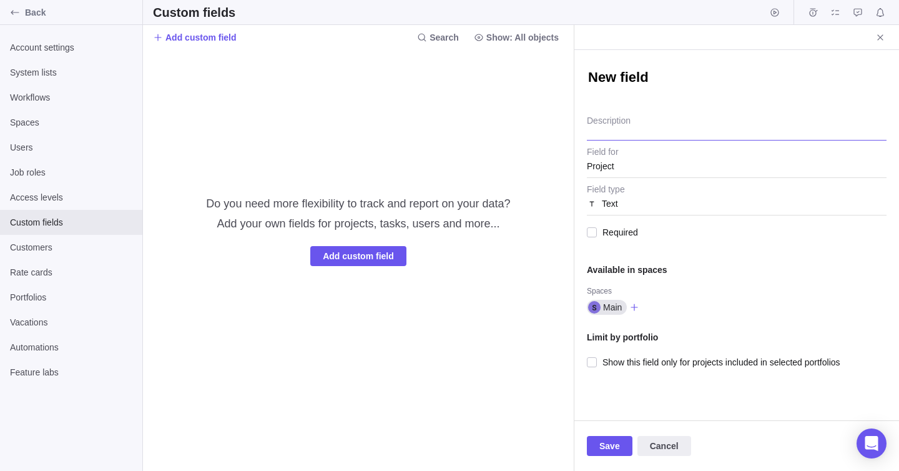
click at [661, 130] on textarea "Description" at bounding box center [737, 125] width 300 height 32
type textarea "x"
type textarea "D"
type textarea "x"
type textarea "Do"
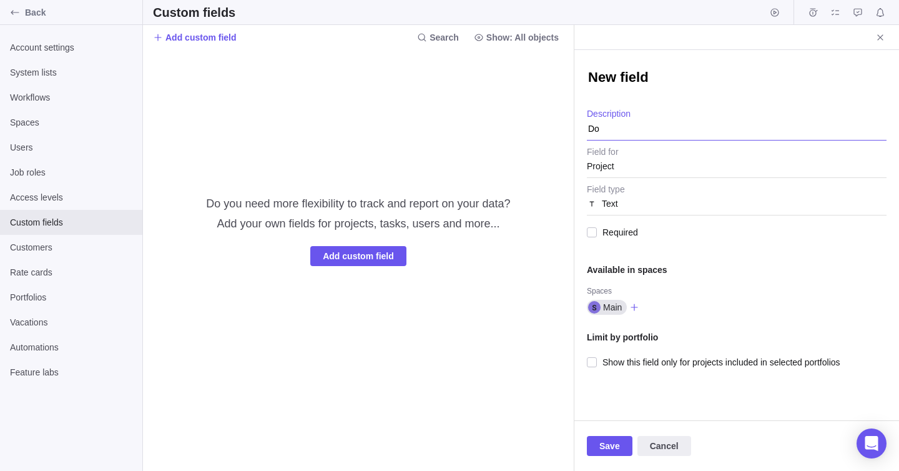
type textarea "x"
type textarea "Dom"
type textarea "x"
type textarea "Dome"
type textarea "x"
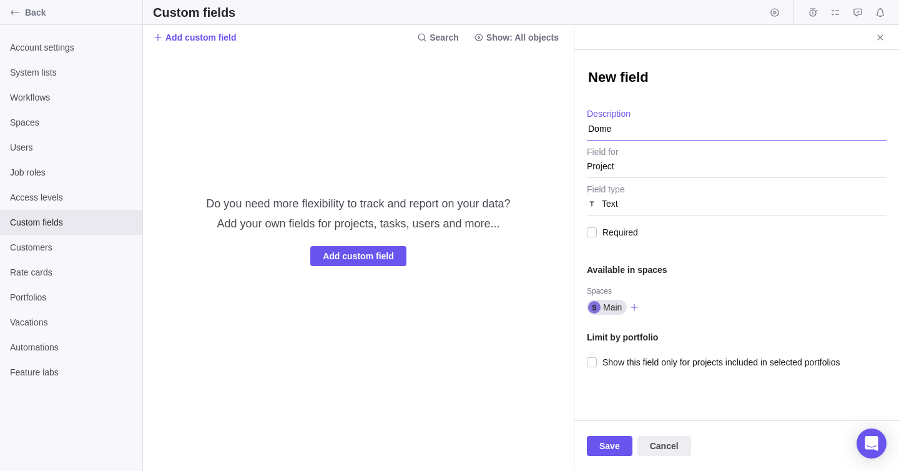
type textarea "Domes"
type textarea "x"
type textarea "Domest"
type textarea "x"
type textarea "Domesti"
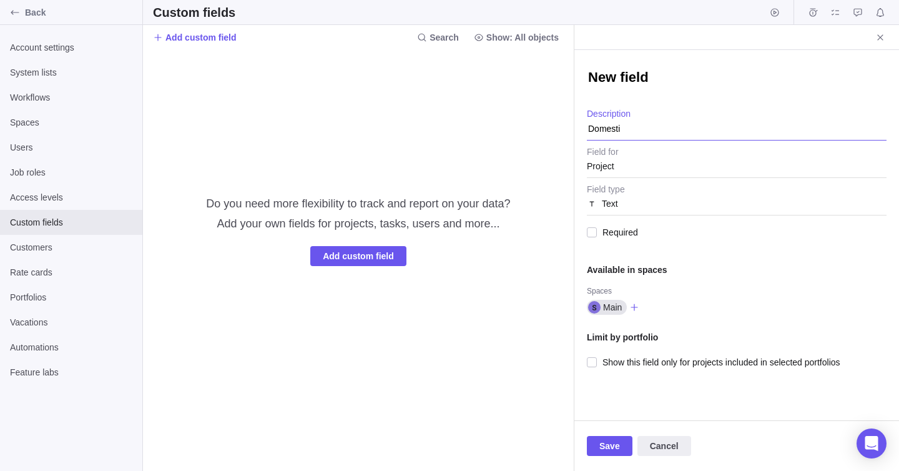
type textarea "x"
type textarea "Domestic"
type textarea "x"
type textarea "Domestic/"
type textarea "x"
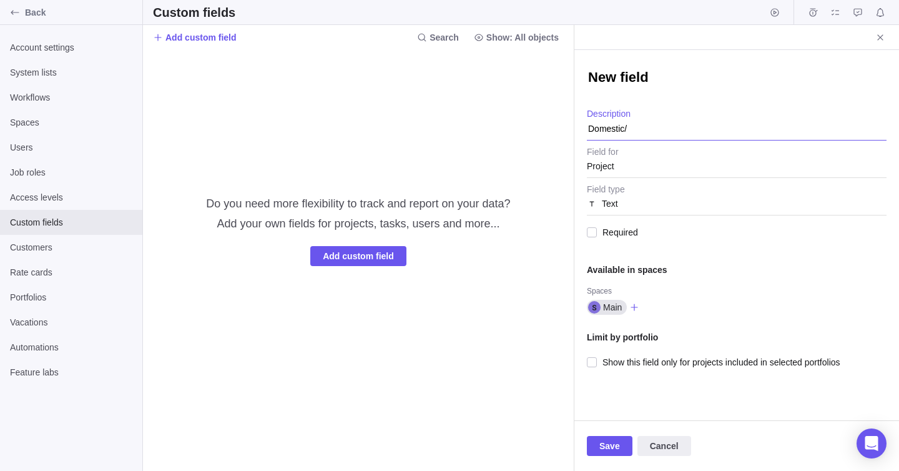
type textarea "Domestic/I"
type textarea "x"
type textarea "Domestic/Int"
type textarea "x"
type textarea "Domestic/Inter"
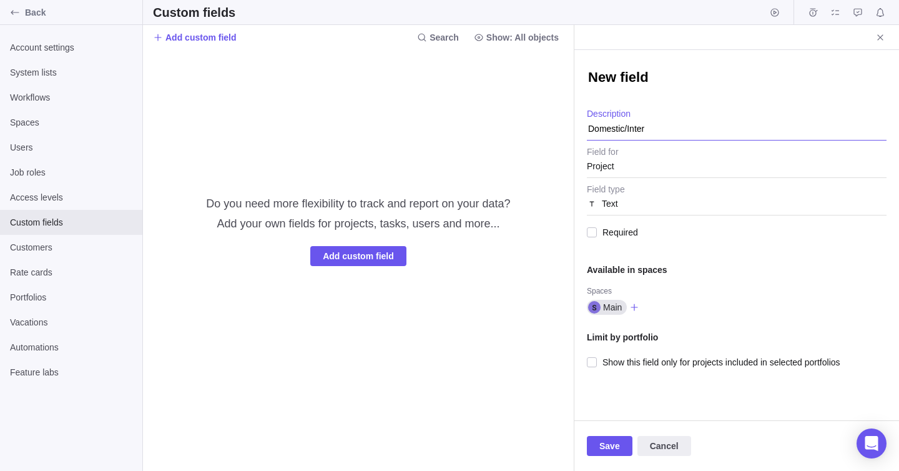
type textarea "x"
type textarea "Domestic/Intern"
type textarea "x"
type textarea "Domestic/Interna"
type textarea "x"
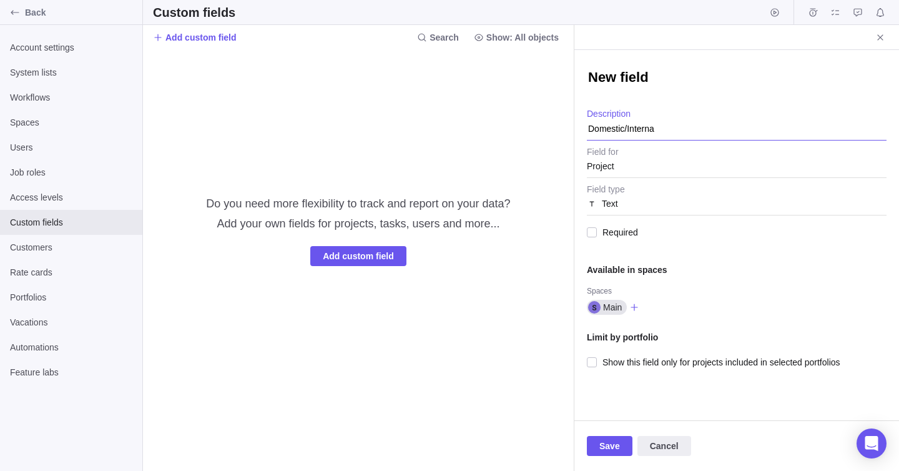
type textarea "Domestic/Internat"
type textarea "x"
type textarea "Domestic/Internati"
type textarea "x"
type textarea "Domestic/Internatio"
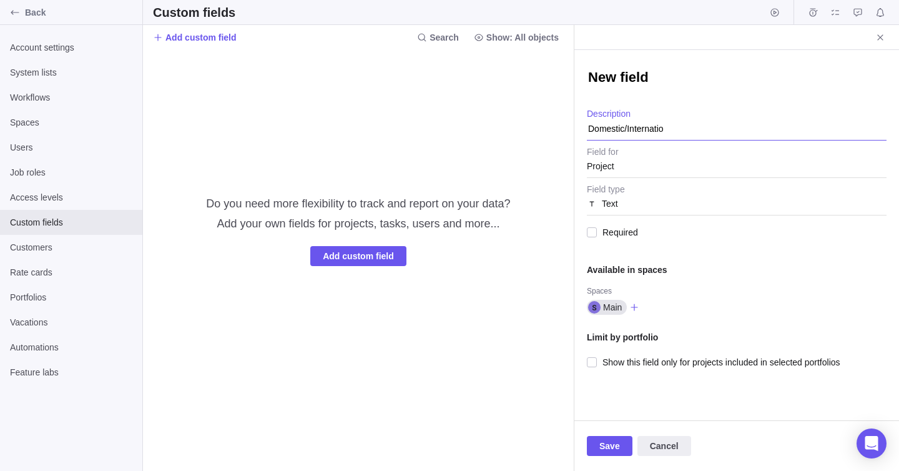
type textarea "x"
type textarea "Domestic/Internation"
type textarea "x"
type textarea "Domestic/Internationa"
type textarea "x"
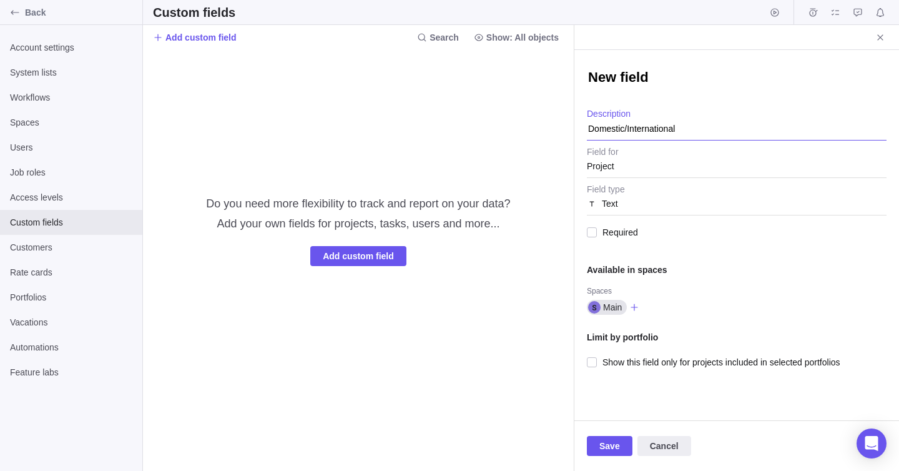
type textarea "Domestic/International"
click at [674, 167] on div "Project" at bounding box center [737, 166] width 300 height 22
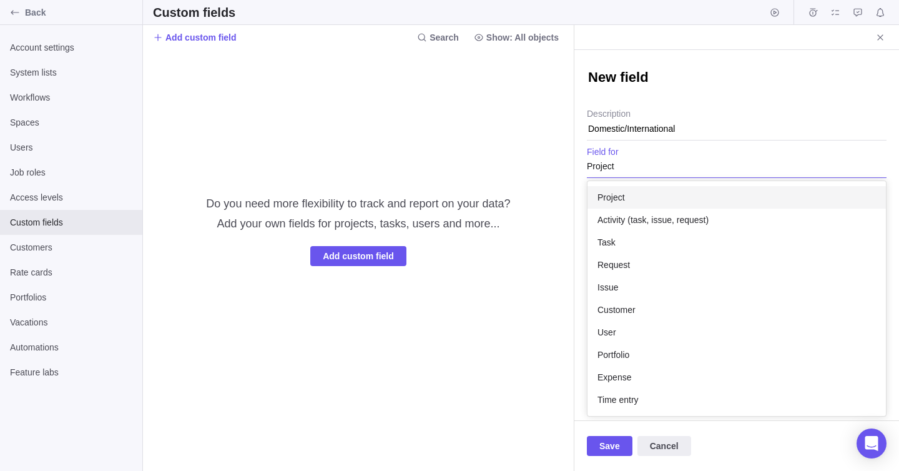
click at [669, 197] on div "Project" at bounding box center [737, 197] width 298 height 22
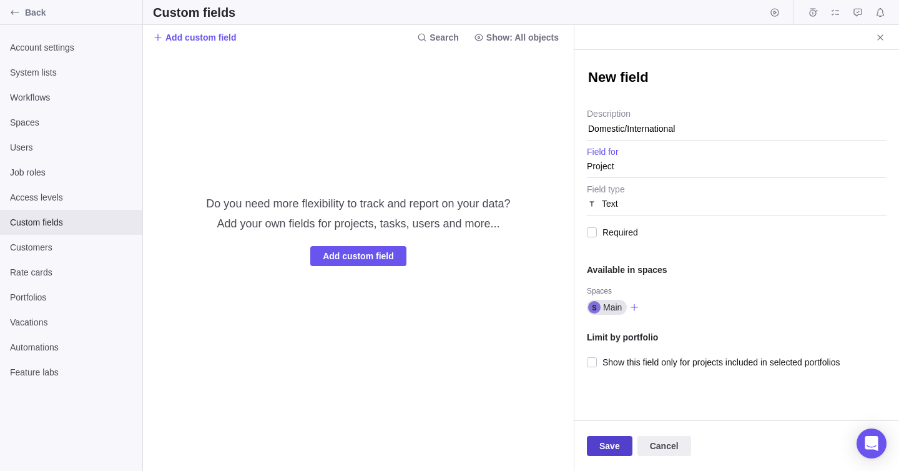
click at [614, 440] on span "Save" at bounding box center [609, 445] width 21 height 15
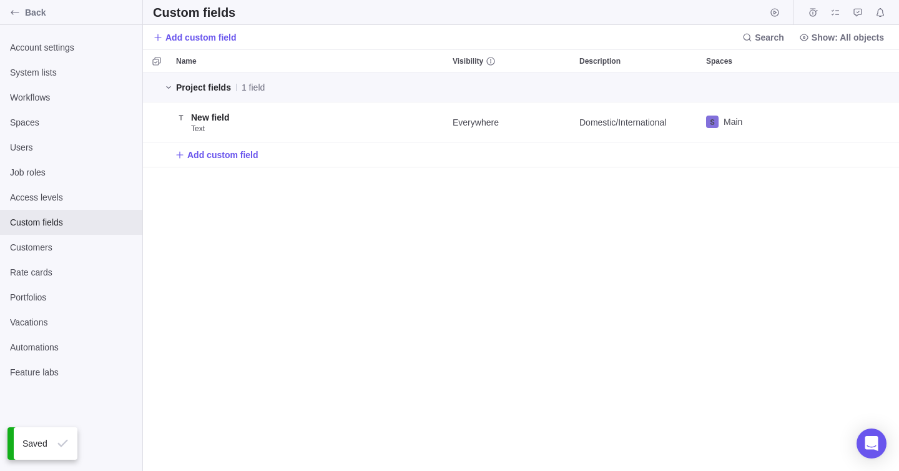
scroll to position [398, 756]
click at [20, 16] on div "Back" at bounding box center [15, 12] width 20 height 20
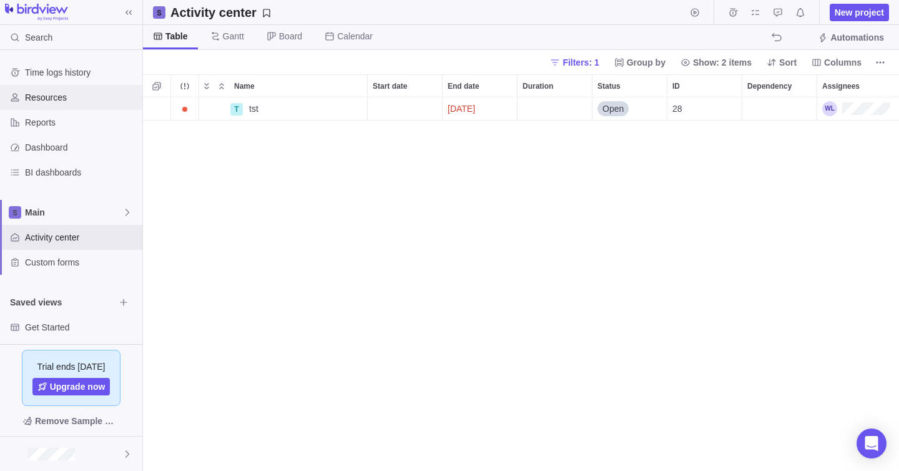
scroll to position [373, 756]
click at [84, 218] on span "Main" at bounding box center [73, 212] width 97 height 12
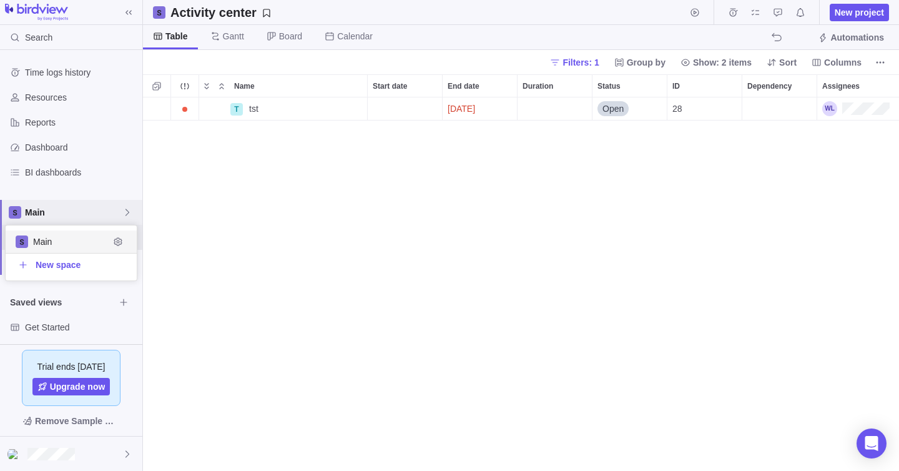
scroll to position [55, 131]
click at [82, 245] on span "Main" at bounding box center [71, 241] width 76 height 12
click at [280, 109] on div "tst" at bounding box center [305, 108] width 123 height 22
click at [224, 112] on div "T tst [DATE] Open 28" at bounding box center [521, 283] width 756 height 373
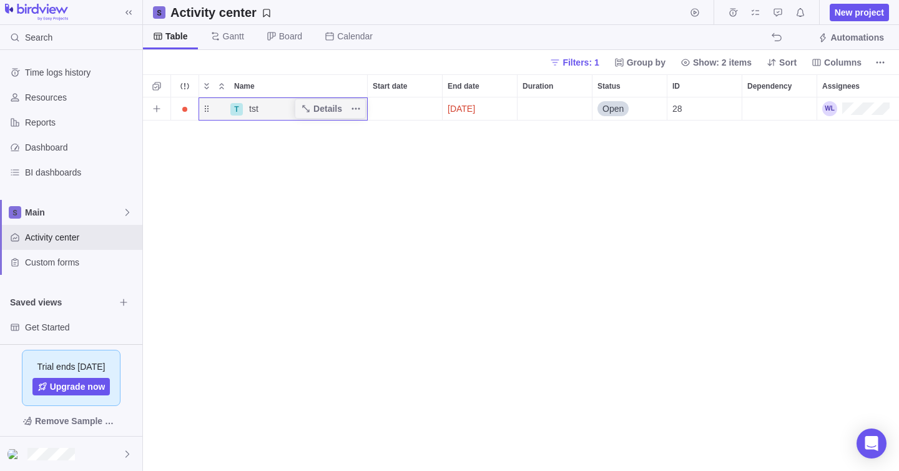
click at [234, 112] on div "T" at bounding box center [236, 109] width 12 height 12
click at [225, 147] on div "T tst Details [DATE] Open 28" at bounding box center [521, 283] width 756 height 373
click at [578, 58] on span "Filters: 1" at bounding box center [581, 62] width 36 height 12
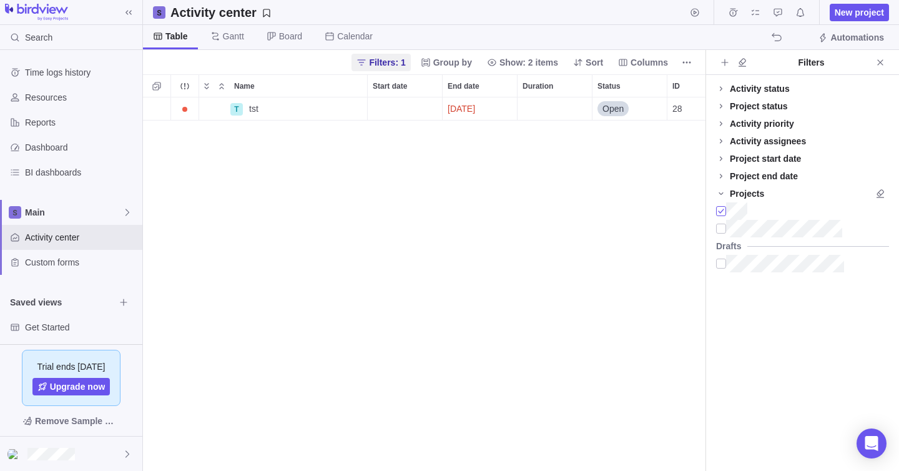
click at [722, 209] on div at bounding box center [721, 210] width 10 height 17
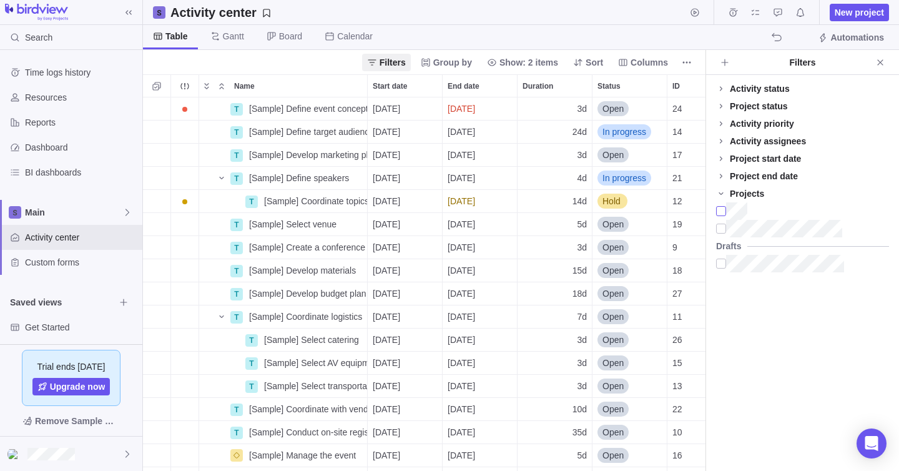
scroll to position [1, 1]
click at [458, 64] on span "Group by" at bounding box center [452, 62] width 39 height 12
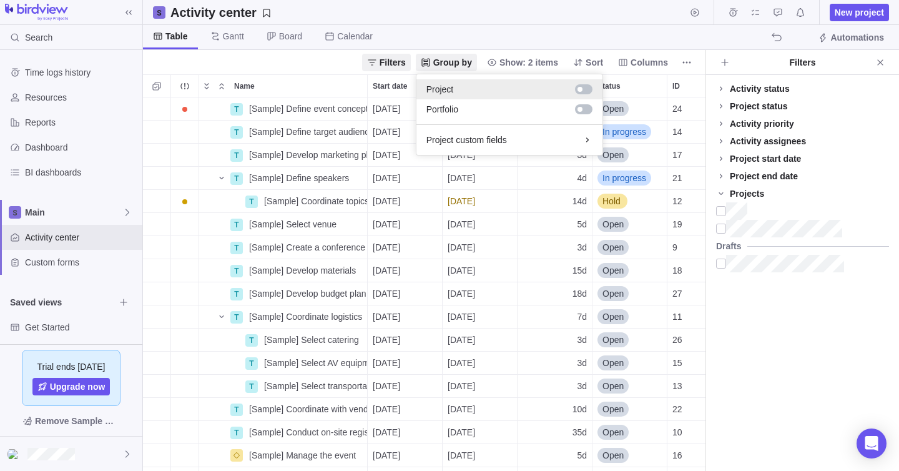
click at [460, 94] on div at bounding box center [522, 89] width 139 height 12
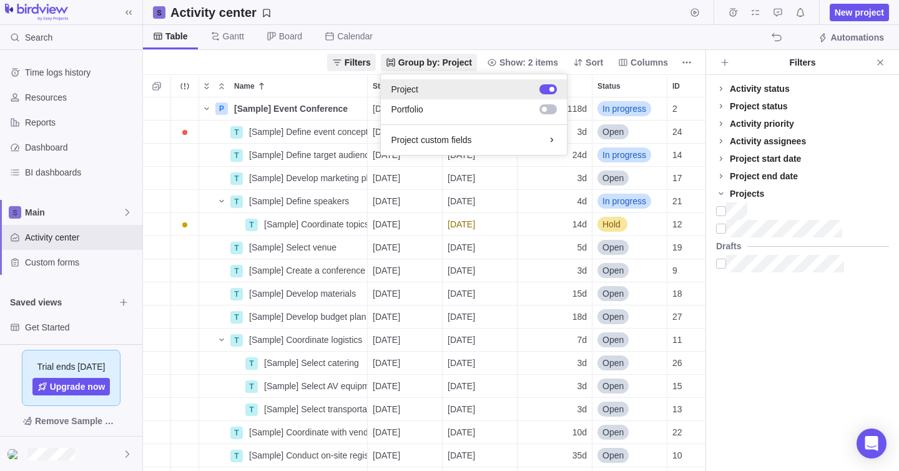
scroll to position [373, 563]
click at [259, 111] on body "Search Time logs history Resources Reports Dashboard BI dashboards Main Activit…" at bounding box center [449, 235] width 899 height 471
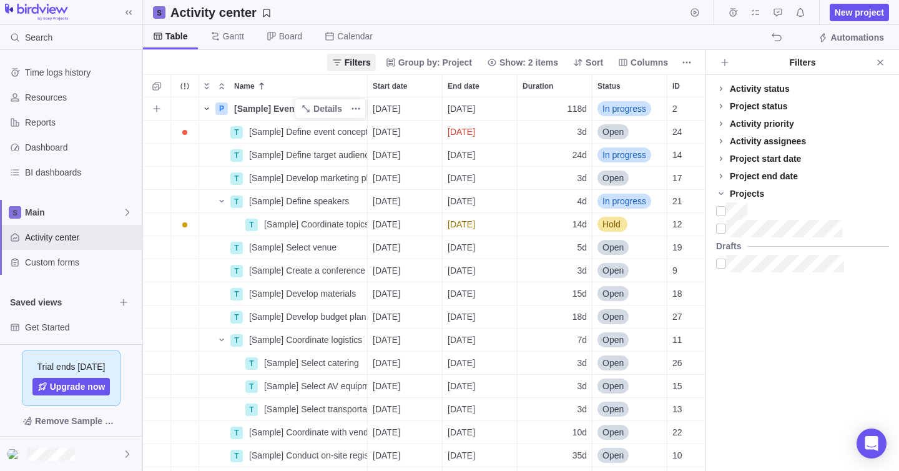
click at [204, 108] on icon "Name" at bounding box center [207, 109] width 10 height 10
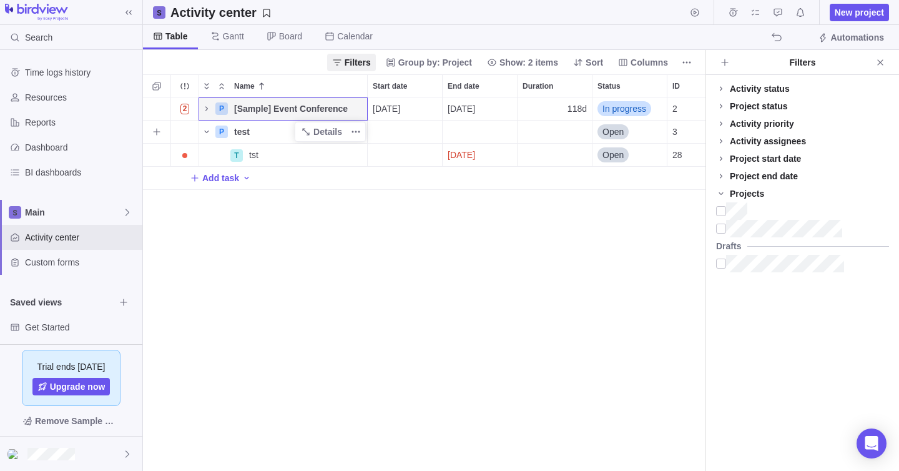
click at [247, 135] on span "test" at bounding box center [242, 132] width 16 height 12
click at [330, 181] on div "2 P [Sample] Event Conference Details [DATE] [DATE] 118d In progress 2 P test O…" at bounding box center [424, 283] width 563 height 373
click at [333, 133] on span "Details" at bounding box center [327, 132] width 29 height 12
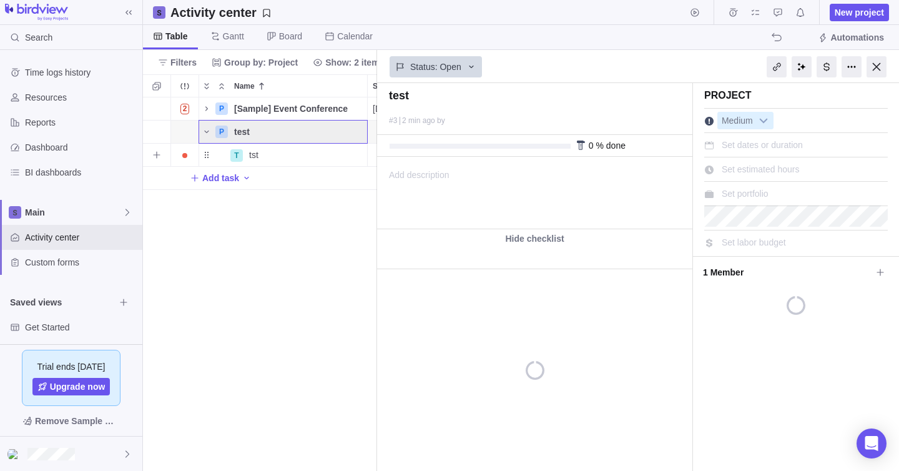
scroll to position [373, 234]
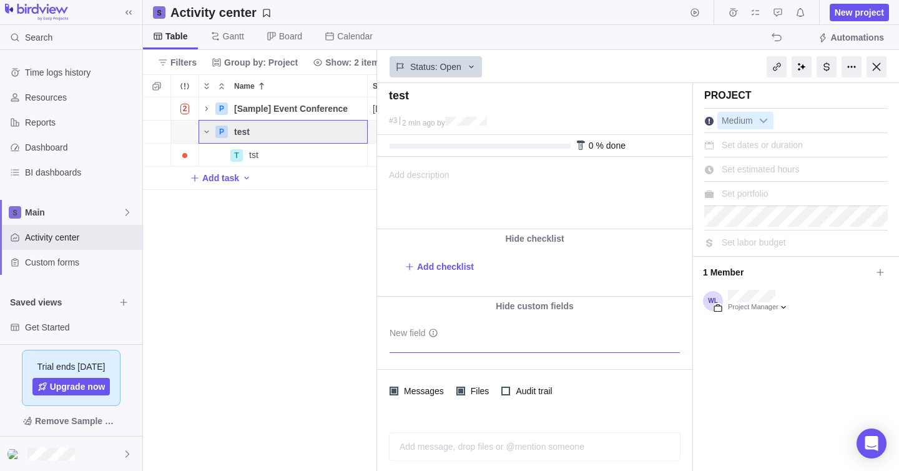
click at [414, 330] on textarea "New field" at bounding box center [535, 337] width 290 height 32
type textarea "x"
type textarea "P"
type textarea "x"
type textarea "Pu"
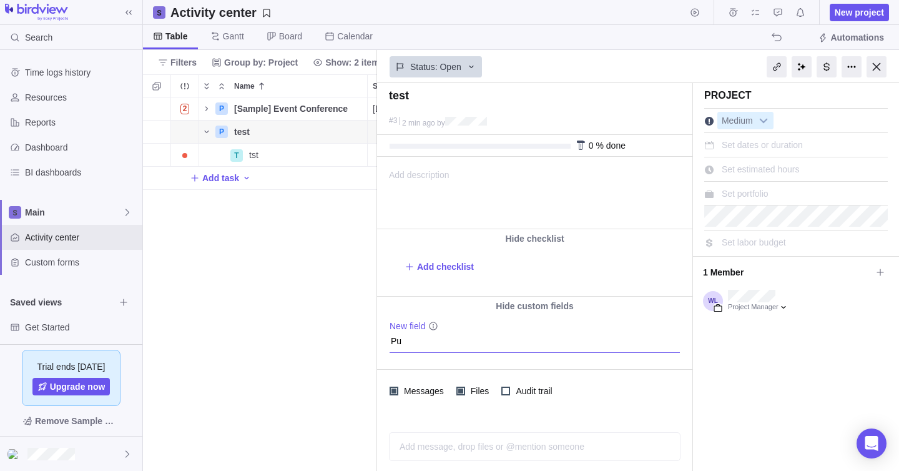
type textarea "x"
type textarea "Pub"
type textarea "x"
type textarea "Publ"
type textarea "x"
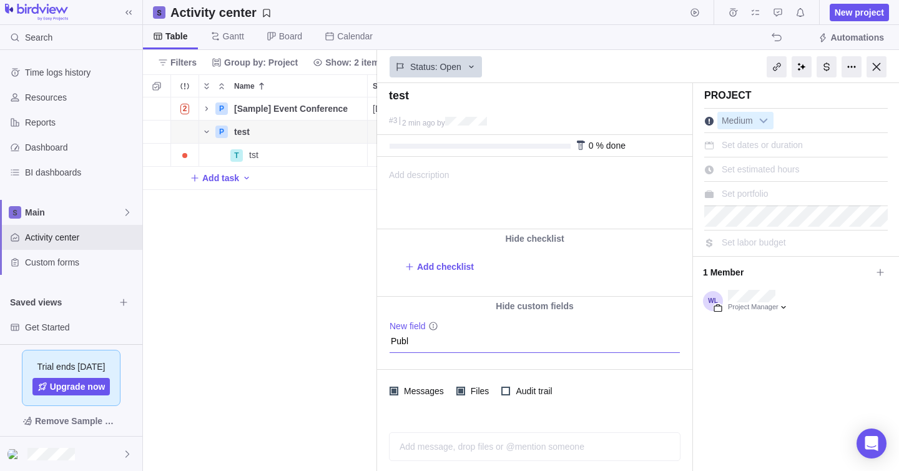
type textarea "Publi"
type textarea "x"
type textarea "Public"
type textarea "x"
type textarea "Public/"
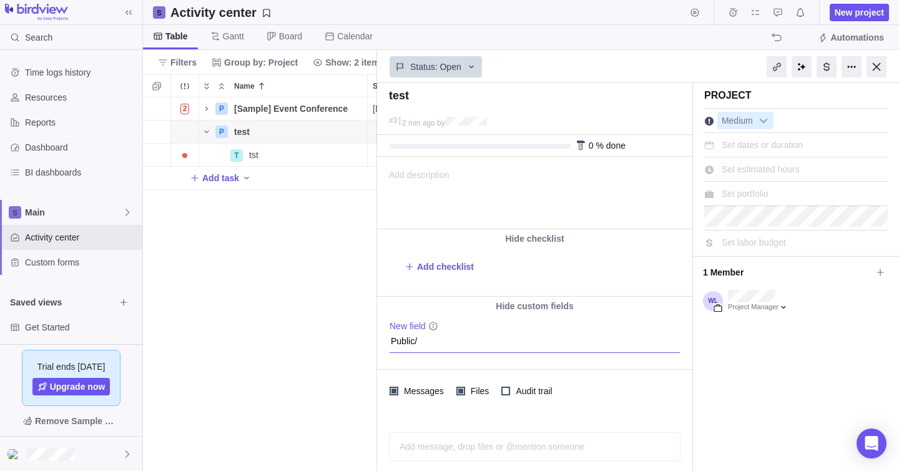
type textarea "x"
type textarea "Public/Cl"
type textarea "x"
type textarea "Public/Cli"
type textarea "x"
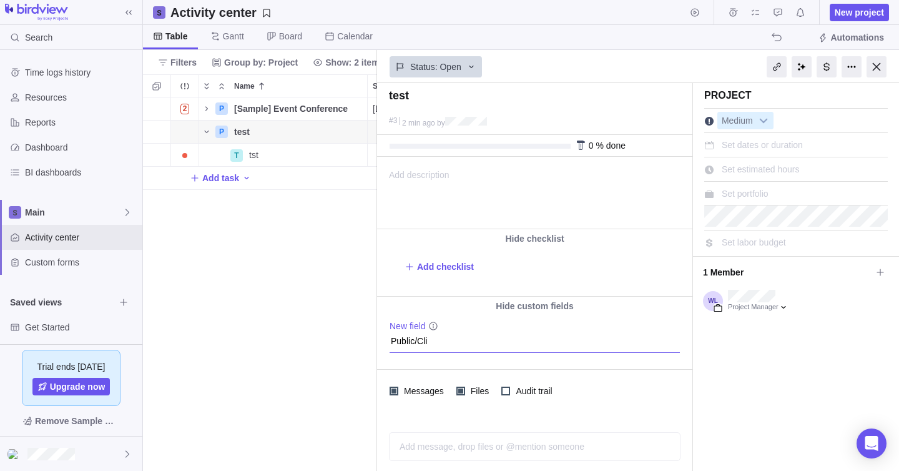
type textarea "Public/Clie"
type textarea "x"
type textarea "Public/Clien"
type textarea "x"
type textarea "Public/Client"
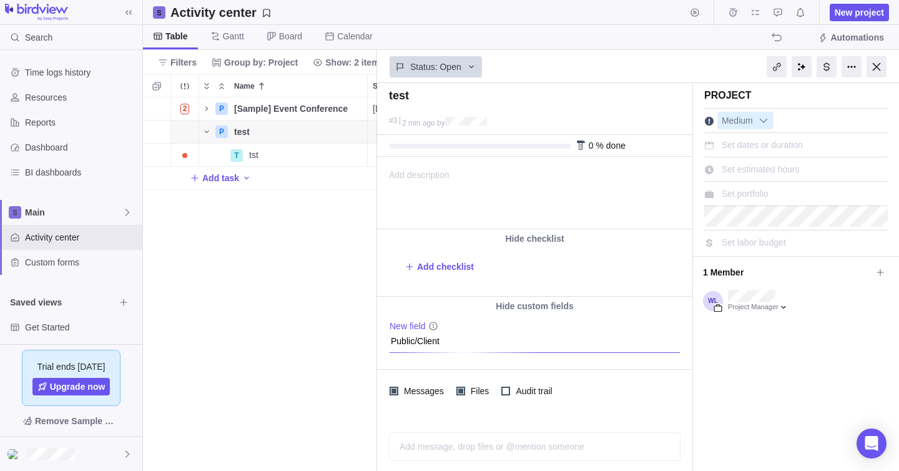
type textarea "x"
type textarea "Public/Client"
click at [435, 325] on icon "info-description" at bounding box center [433, 326] width 8 height 8
click at [420, 325] on textarea "Public/Client" at bounding box center [535, 337] width 290 height 32
type textarea "x"
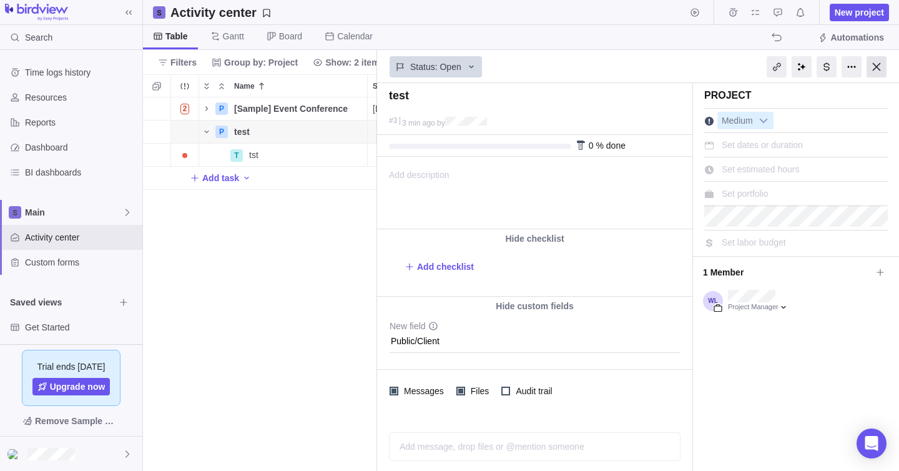
click at [880, 61] on div at bounding box center [877, 66] width 20 height 21
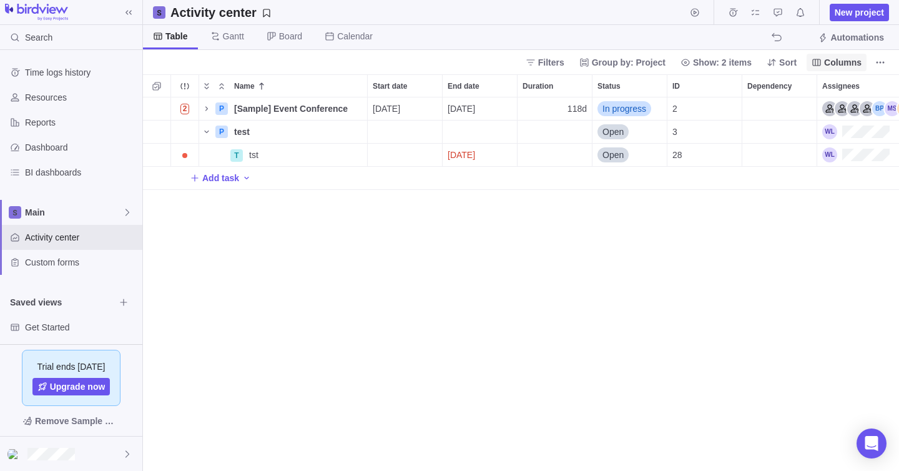
click at [852, 68] on span "Columns" at bounding box center [842, 62] width 37 height 12
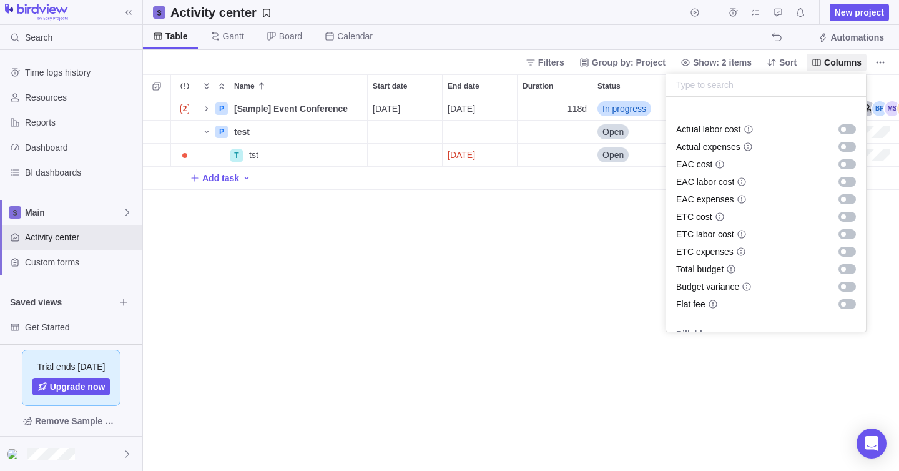
scroll to position [759, 0]
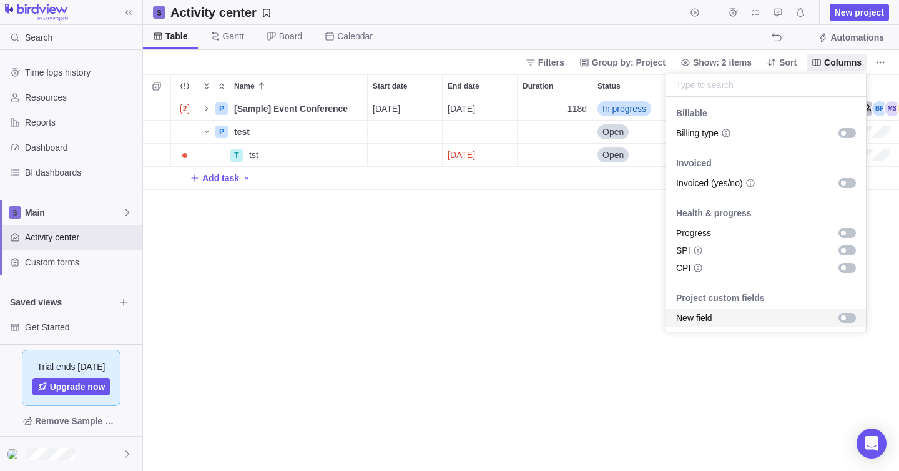
drag, startPoint x: 798, startPoint y: 308, endPoint x: 812, endPoint y: 308, distance: 14.4
click at [800, 309] on div "New field" at bounding box center [766, 317] width 200 height 17
click at [632, 341] on body "Search Time logs history Resources Reports Dashboard BI dashboards Main Activit…" at bounding box center [449, 235] width 899 height 471
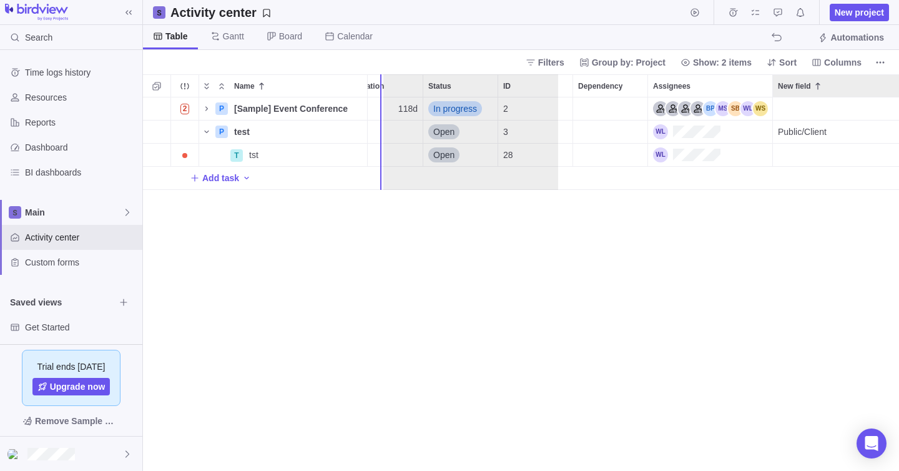
scroll to position [0, 137]
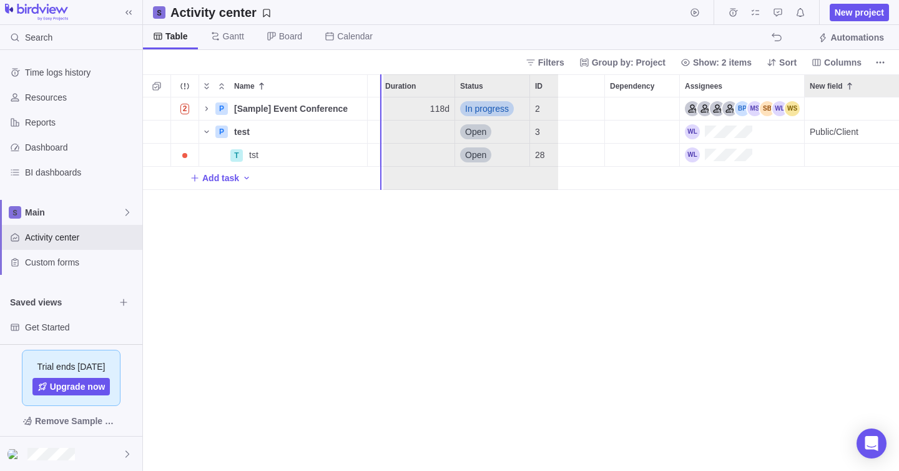
drag, startPoint x: 777, startPoint y: 89, endPoint x: 428, endPoint y: 96, distance: 348.5
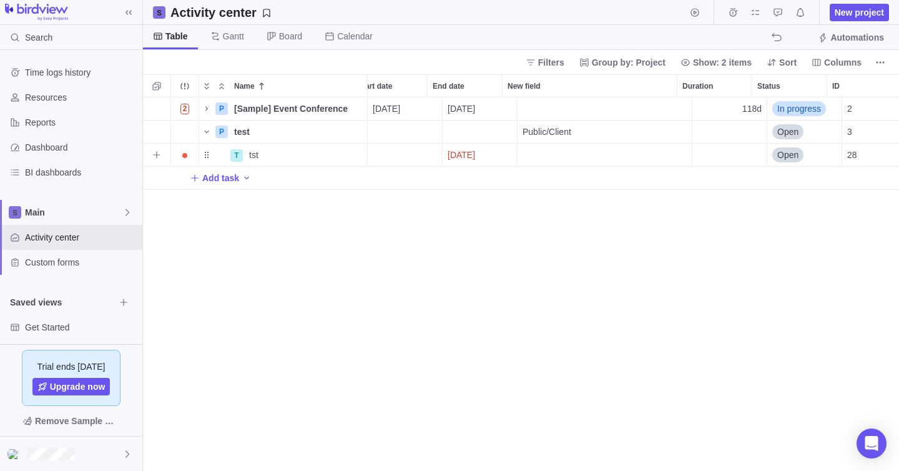
scroll to position [0, 0]
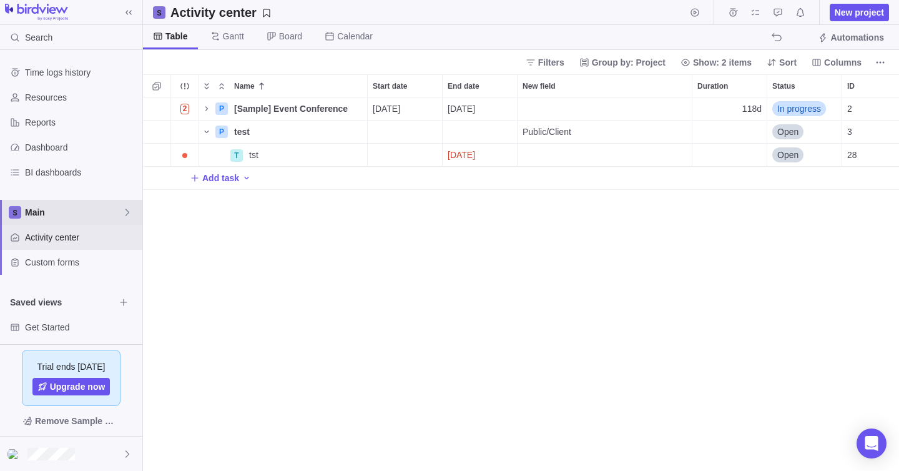
click at [96, 217] on span "Main" at bounding box center [73, 212] width 97 height 12
click at [81, 267] on div "New space" at bounding box center [71, 264] width 131 height 22
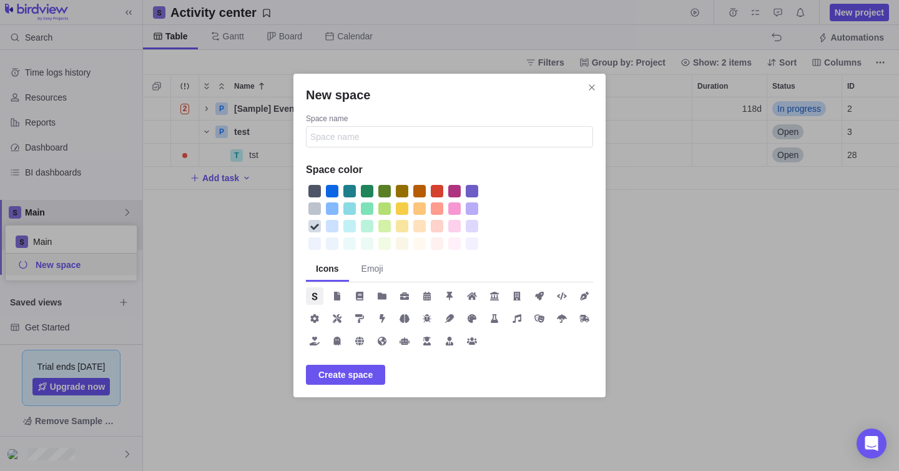
click at [337, 189] on div "New space" at bounding box center [332, 191] width 12 height 12
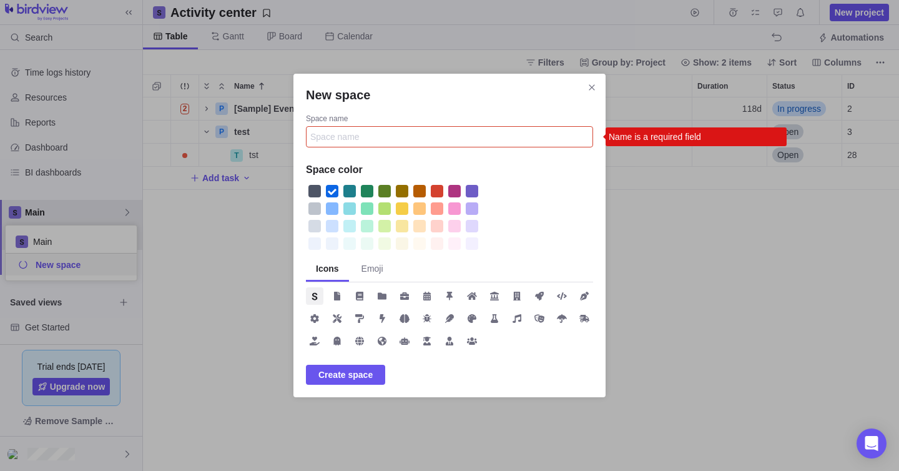
click at [372, 141] on input "Space name" at bounding box center [449, 136] width 287 height 21
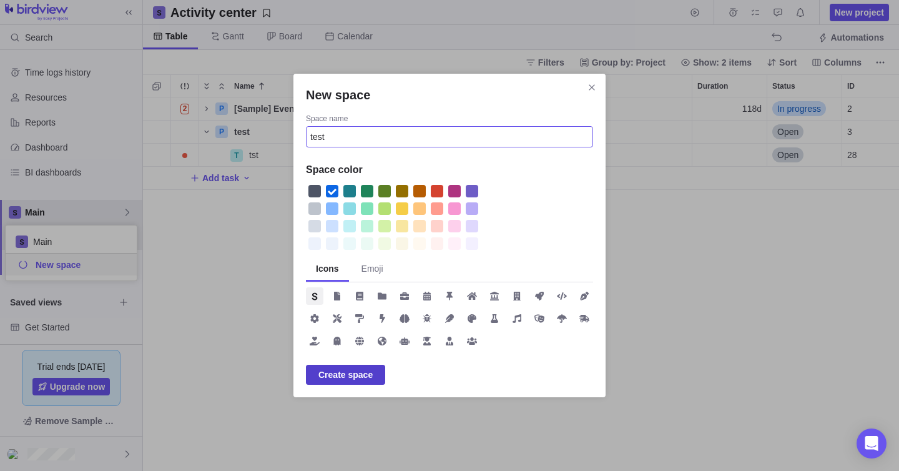
type input "test"
click at [366, 374] on span "Create space" at bounding box center [345, 374] width 54 height 15
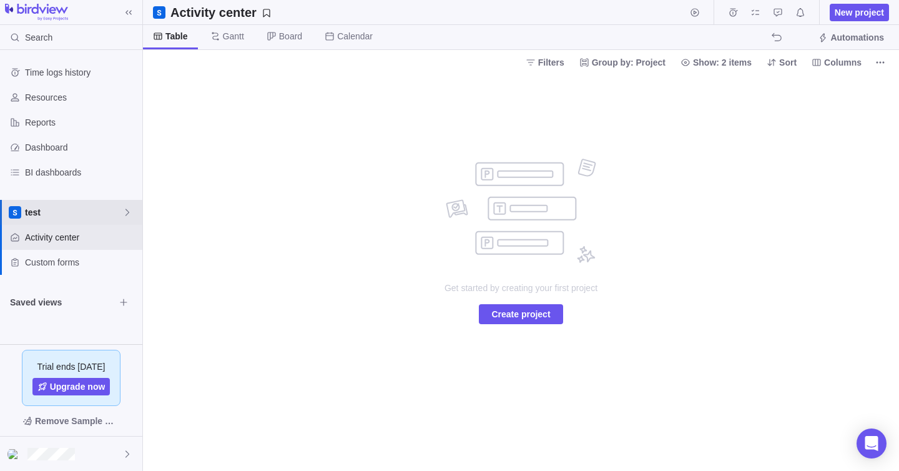
click at [94, 214] on span "test" at bounding box center [73, 212] width 97 height 12
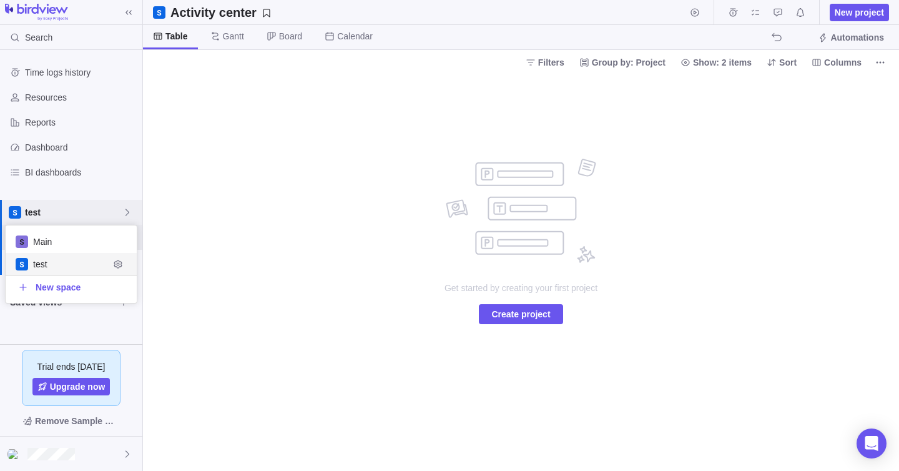
scroll to position [77, 131]
click at [89, 245] on span "Main" at bounding box center [71, 241] width 76 height 12
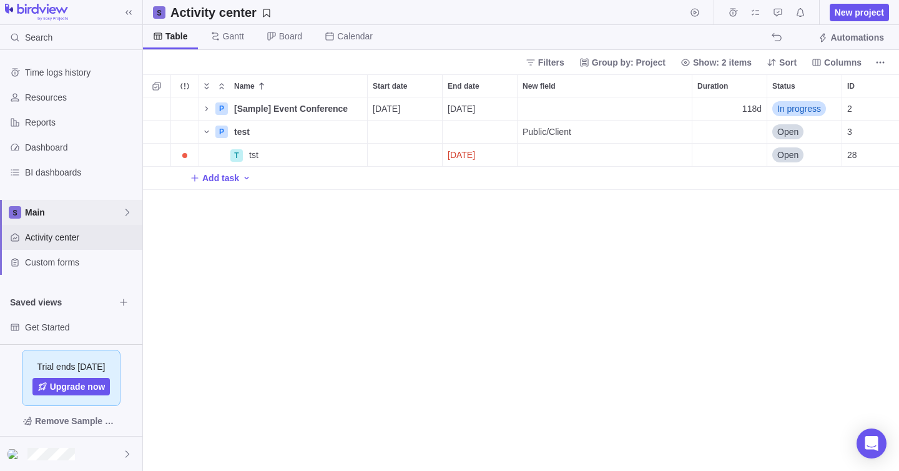
scroll to position [373, 756]
click at [292, 116] on div "[Sample] Event Conference" at bounding box center [298, 108] width 138 height 22
click at [303, 154] on div "2 P [Sample] Event Conference [DATE] [DATE] 118d In progress 2 P test Details P…" at bounding box center [521, 283] width 756 height 373
click at [224, 111] on div "P" at bounding box center [221, 108] width 12 height 12
click at [207, 112] on icon "Name" at bounding box center [207, 109] width 10 height 10
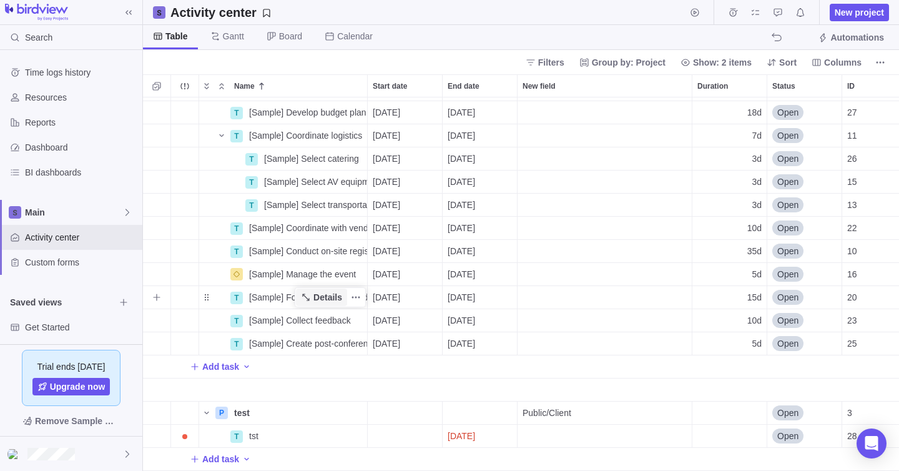
scroll to position [0, 0]
click at [682, 79] on span "More actions" at bounding box center [677, 85] width 17 height 17
click at [619, 160] on div "Name Start date End date New field Duration Status ID Dependency Assignees T [S…" at bounding box center [521, 272] width 756 height 396
click at [247, 410] on span "test" at bounding box center [242, 412] width 16 height 12
click at [220, 411] on div "T [Sample] Develop materials Details [DATE] [DATE] 15d Open 18 9 T [Sample] Dev…" at bounding box center [521, 283] width 756 height 373
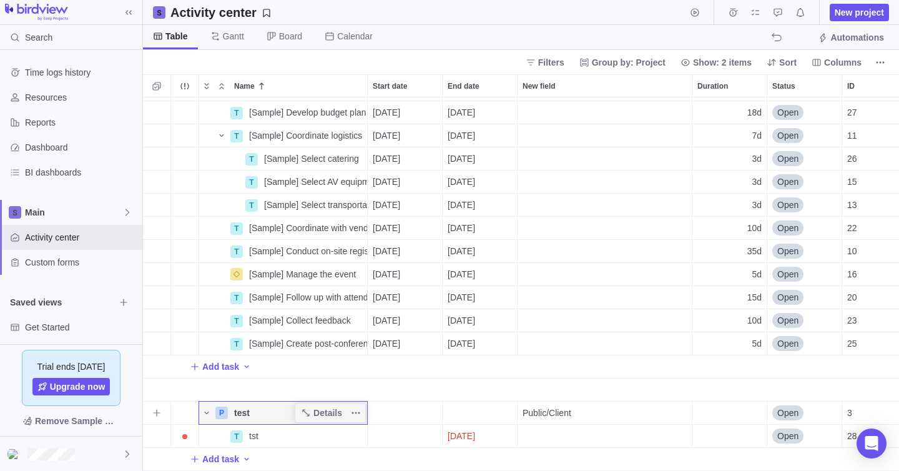
click at [220, 411] on div "P" at bounding box center [221, 412] width 12 height 12
click at [317, 412] on span "Details" at bounding box center [327, 412] width 29 height 12
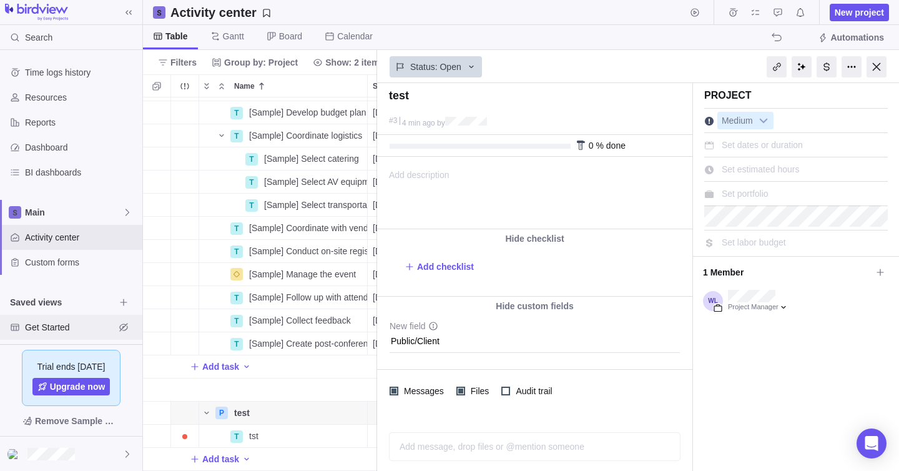
click at [56, 323] on span "Get Started" at bounding box center [70, 327] width 90 height 12
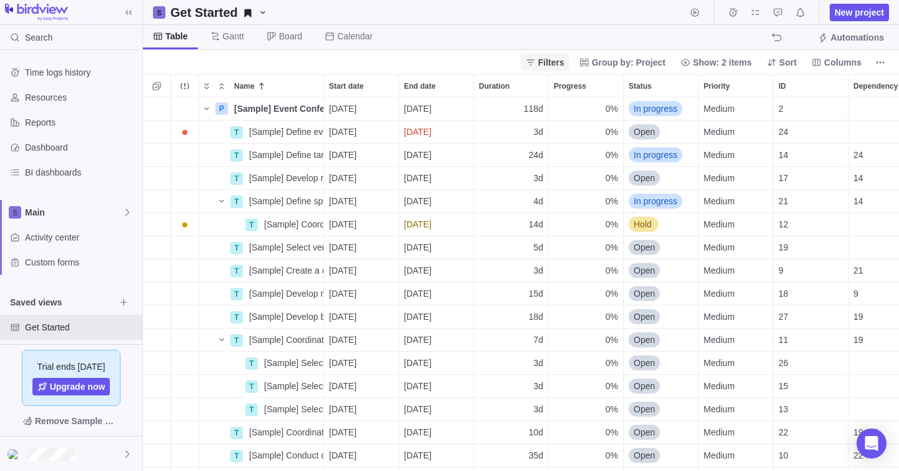
click at [553, 62] on span "Filters" at bounding box center [551, 62] width 26 height 12
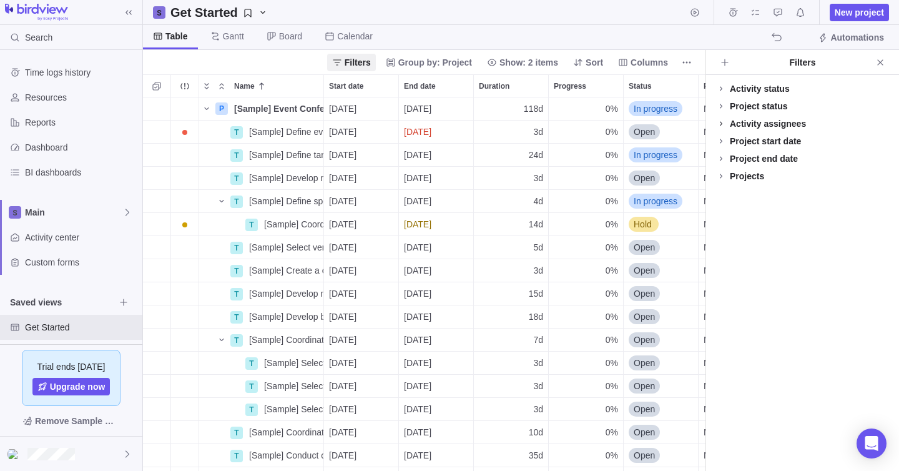
click at [727, 126] on span at bounding box center [720, 123] width 17 height 17
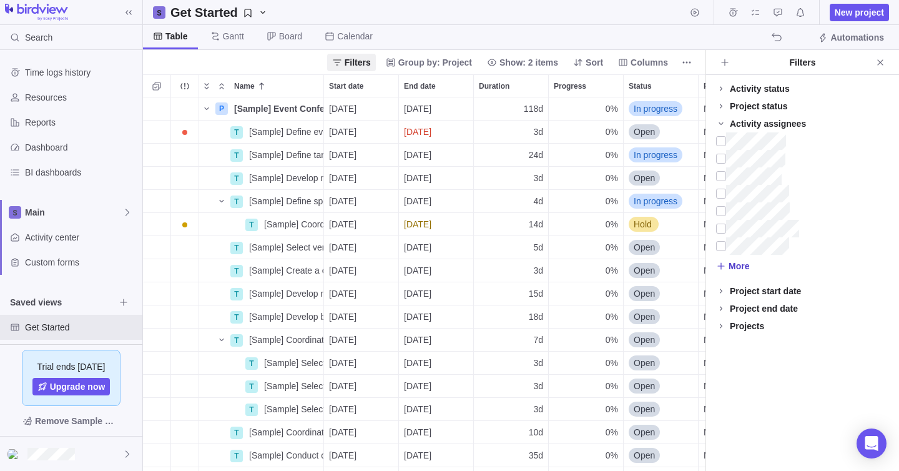
click at [729, 265] on span "More" at bounding box center [739, 266] width 21 height 12
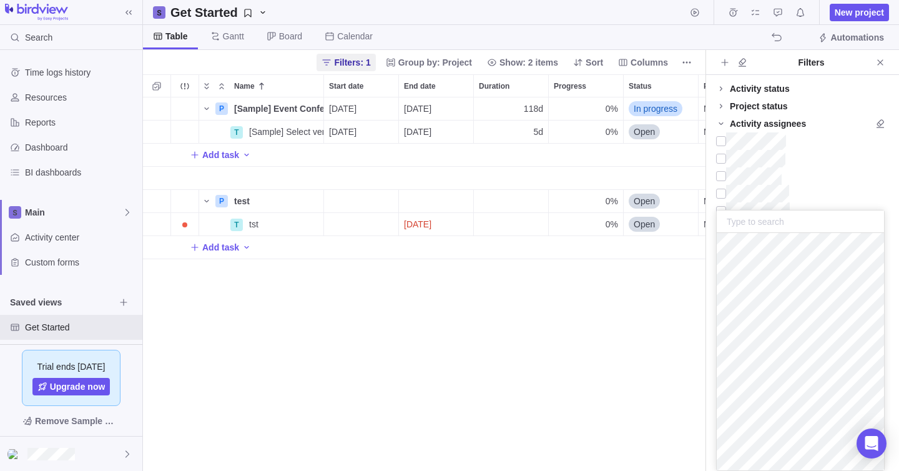
click at [756, 66] on body "Search Time logs history Resources Reports Dashboard BI dashboards Main Activit…" at bounding box center [449, 235] width 899 height 471
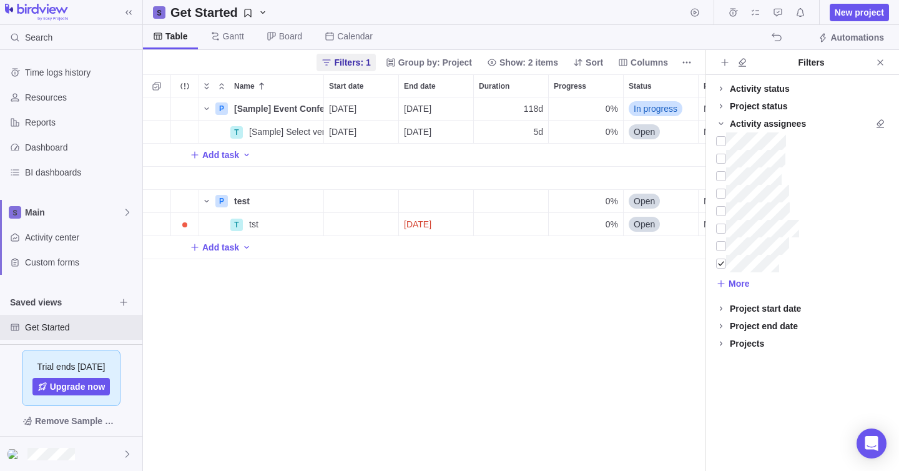
click at [377, 343] on div "P [Sample] Event Conference Details [DATE] [DATE] 118d 0% In progress Medium 2 …" at bounding box center [424, 283] width 563 height 373
click at [277, 107] on span "Details" at bounding box center [284, 108] width 29 height 12
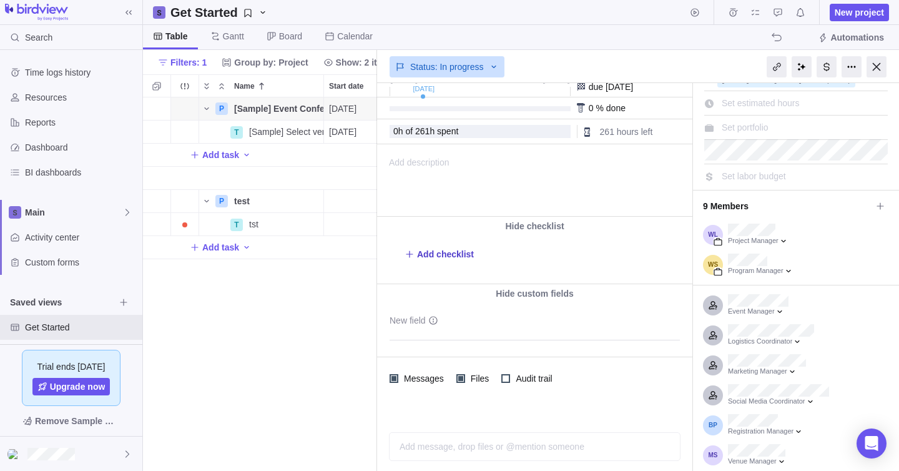
scroll to position [155, 0]
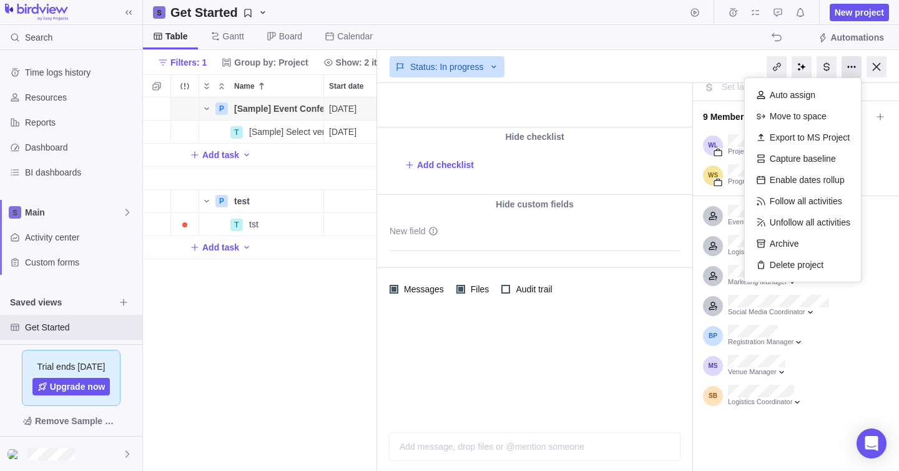
click at [852, 68] on div at bounding box center [852, 66] width 20 height 21
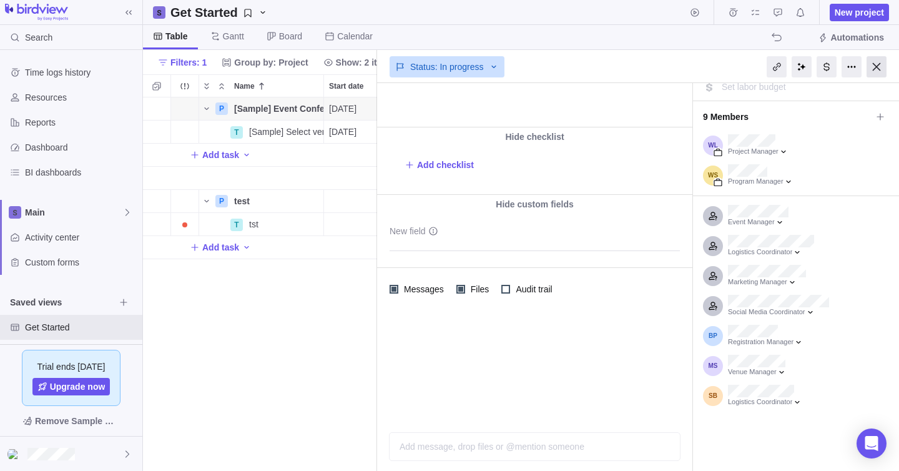
click at [878, 70] on div at bounding box center [877, 66] width 20 height 21
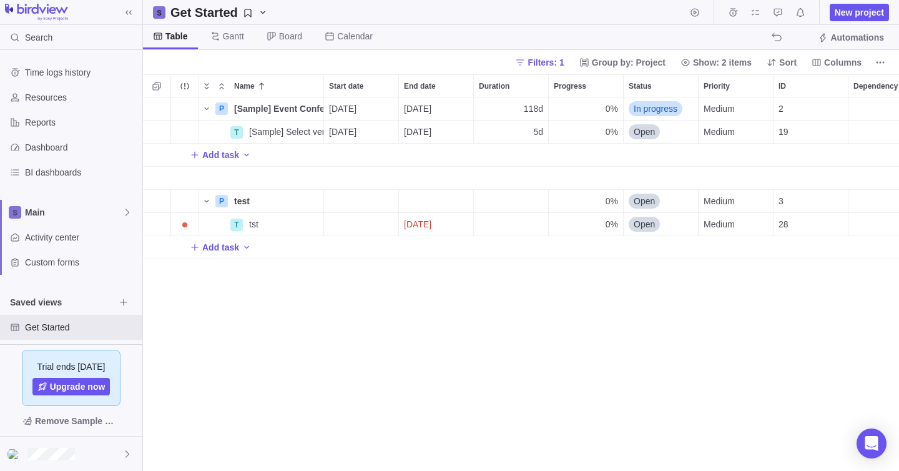
click at [66, 14] on img at bounding box center [36, 12] width 63 height 17
click at [46, 36] on span "Search" at bounding box center [38, 37] width 27 height 12
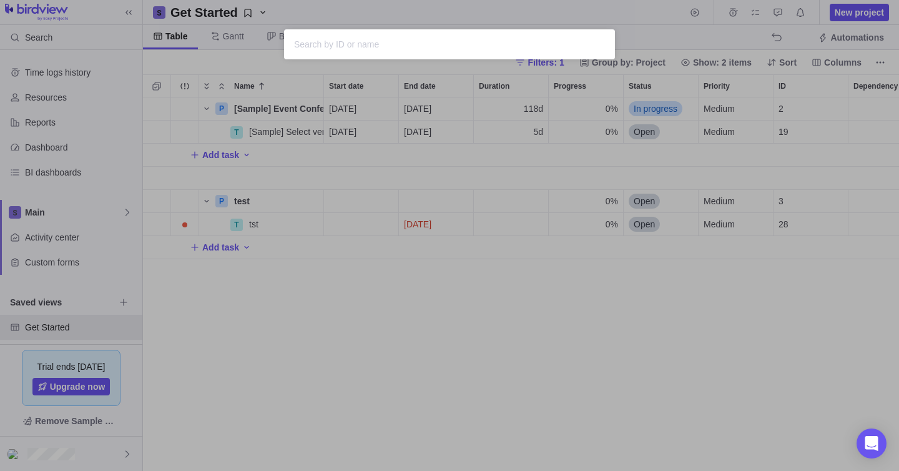
click at [45, 66] on div "Sorry, nothing was found" at bounding box center [449, 235] width 899 height 471
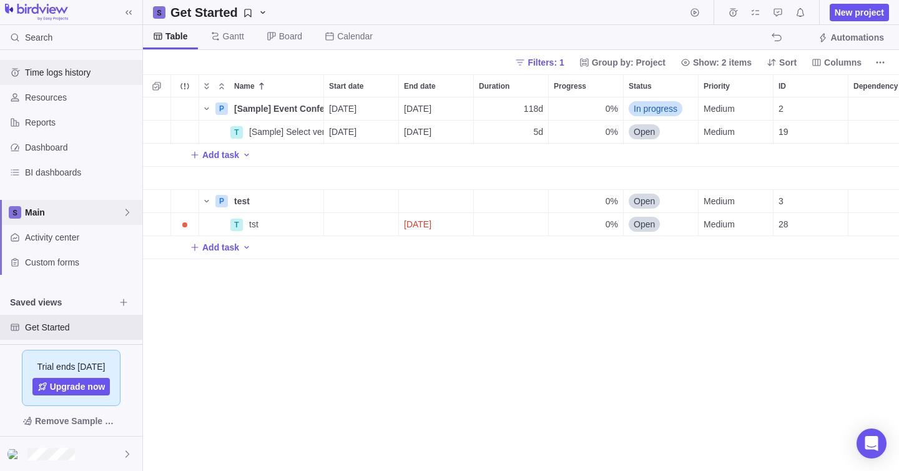
drag, startPoint x: 44, startPoint y: 212, endPoint x: 46, endPoint y: 79, distance: 133.0
click at [46, 79] on div "Time logs history Resources Reports Dashboard BI dashboards Main Activity cente…" at bounding box center [71, 212] width 142 height 325
click at [46, 156] on div "Dashboard" at bounding box center [71, 147] width 142 height 25
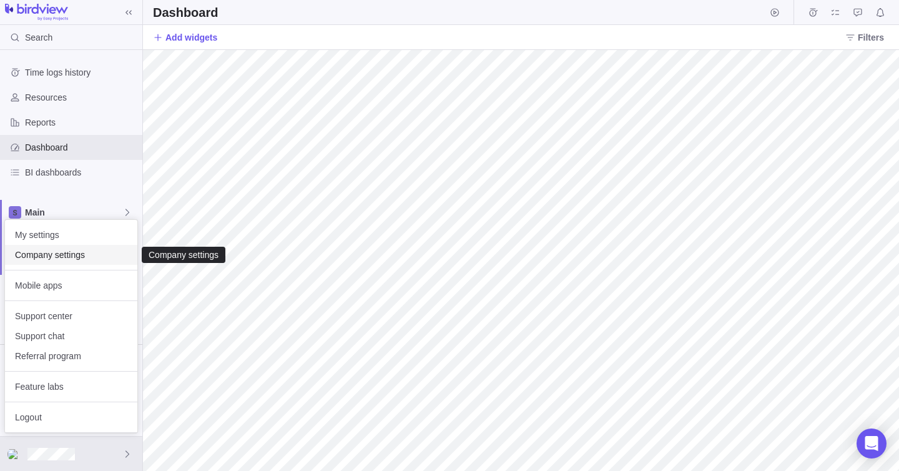
click at [77, 254] on span "Company settings" at bounding box center [71, 255] width 112 height 12
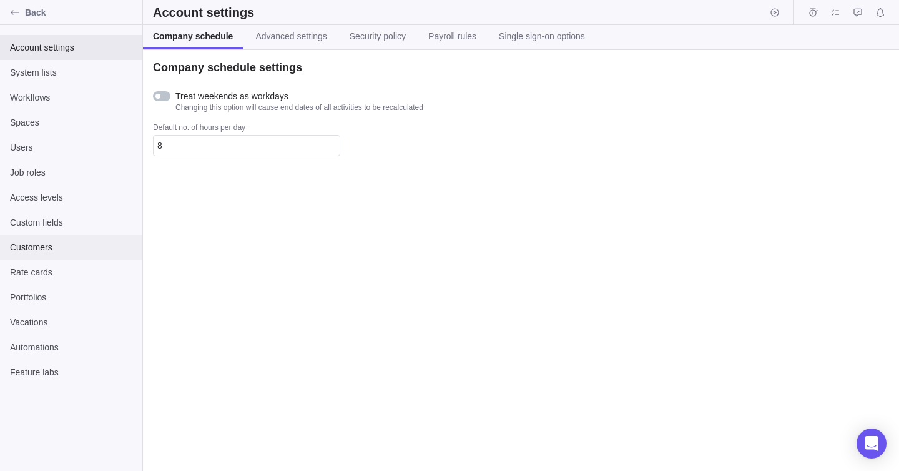
click at [71, 247] on span "Customers" at bounding box center [71, 247] width 122 height 12
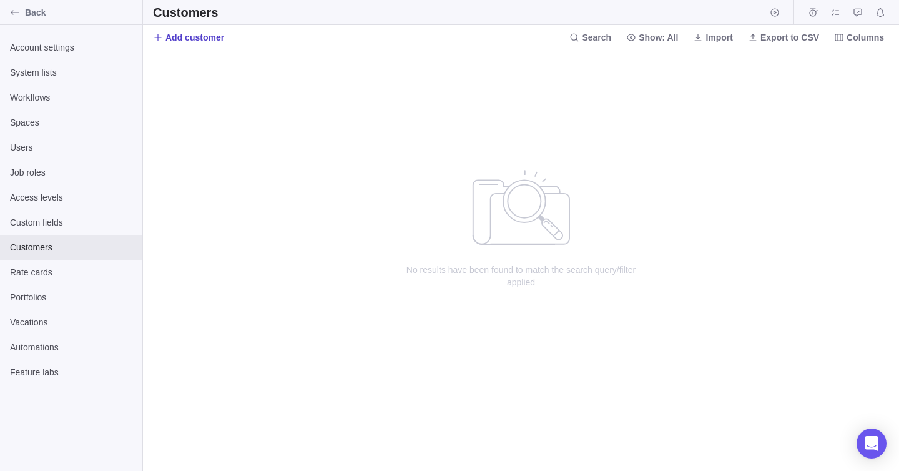
click at [195, 34] on span "Add customer" at bounding box center [194, 37] width 59 height 12
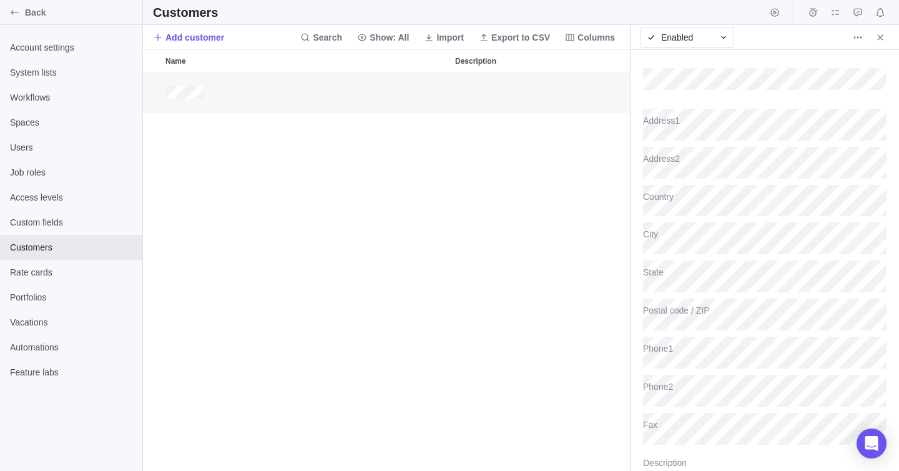
scroll to position [62, 0]
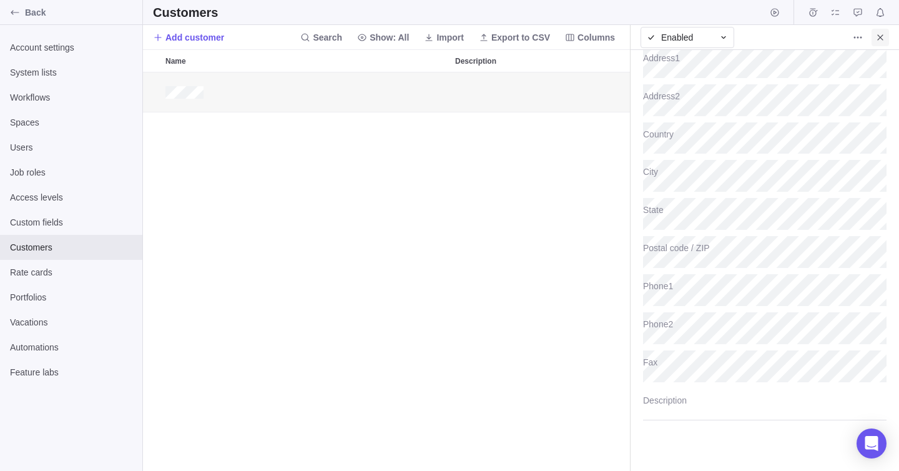
type textarea "x"
click at [880, 41] on icon "Close" at bounding box center [880, 37] width 10 height 10
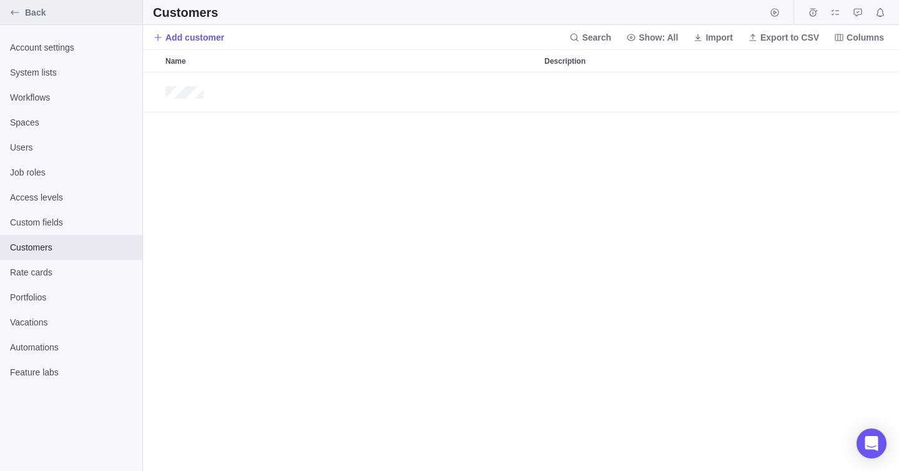
click at [21, 9] on div "Back" at bounding box center [15, 12] width 20 height 20
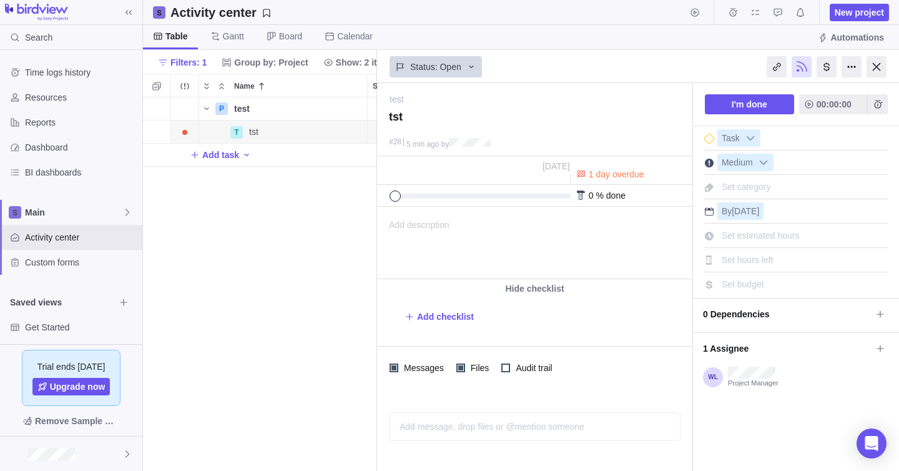
scroll to position [373, 234]
click at [850, 74] on div at bounding box center [852, 66] width 20 height 21
click at [777, 66] on div at bounding box center [777, 66] width 20 height 21
click at [881, 347] on icon at bounding box center [880, 348] width 10 height 10
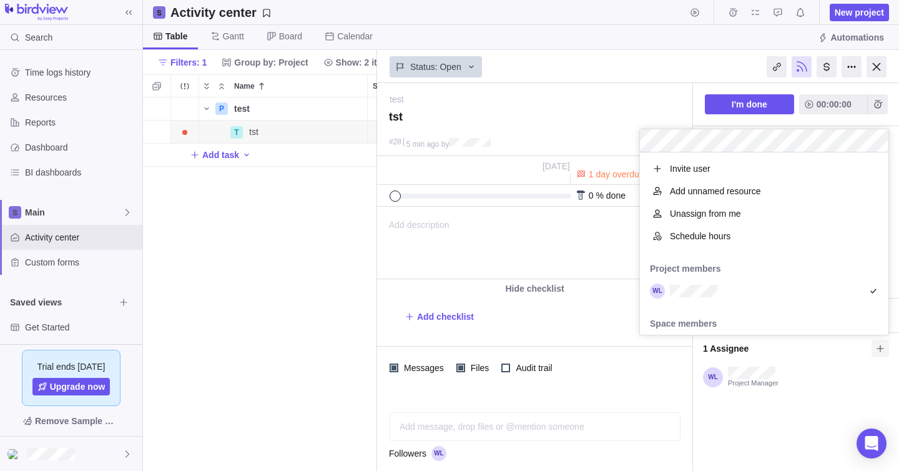
scroll to position [182, 249]
click at [872, 362] on div "test — change tst #28 5 min ago by Activity was completed on its planned end da…" at bounding box center [638, 277] width 522 height 388
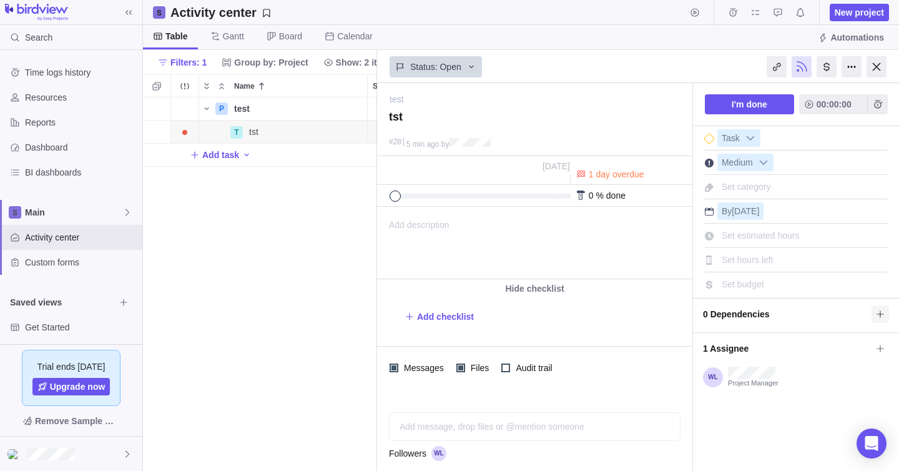
click at [882, 309] on icon at bounding box center [880, 314] width 10 height 10
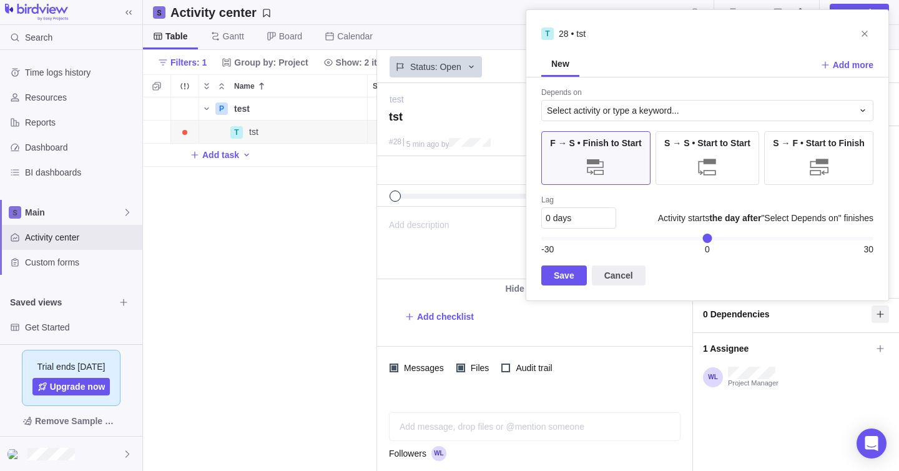
click at [828, 377] on div "test — change tst #28 5 min ago by Activity was completed on its planned end da…" at bounding box center [638, 277] width 522 height 388
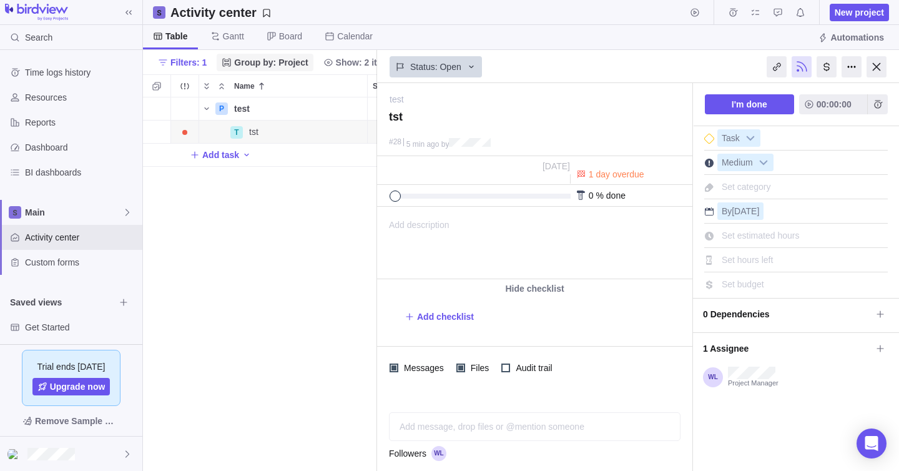
click at [260, 58] on span "Group by: Project" at bounding box center [271, 62] width 74 height 12
click at [884, 66] on body "Search Time logs history Resources Reports Dashboard BI dashboards Main Activit…" at bounding box center [449, 235] width 899 height 471
click at [874, 71] on div at bounding box center [877, 66] width 20 height 21
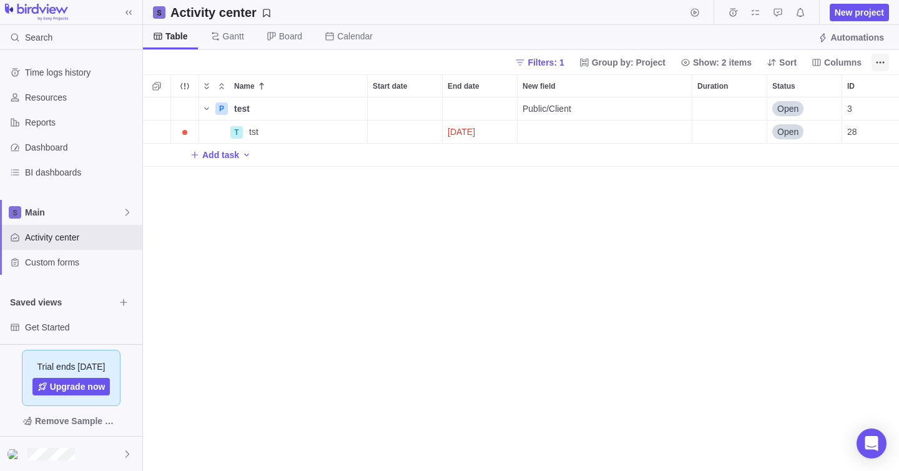
click at [882, 60] on icon "More actions" at bounding box center [880, 62] width 10 height 10
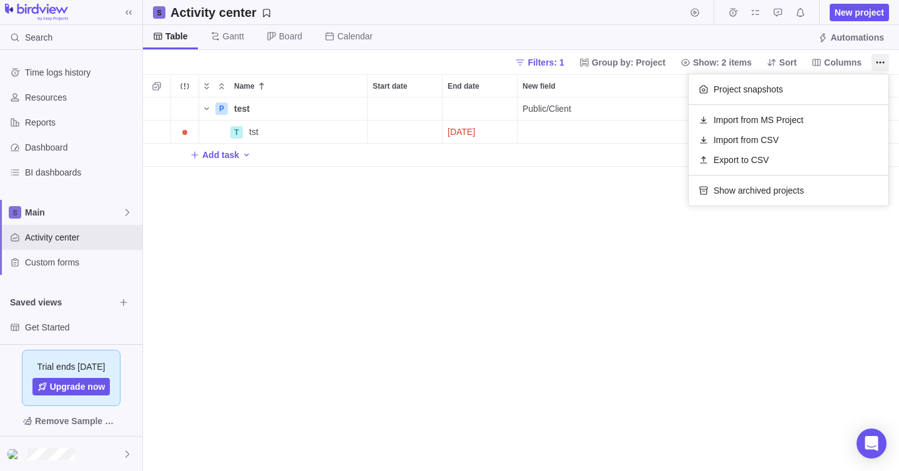
click at [655, 211] on body "Search Time logs history Resources Reports Dashboard BI dashboards Main Activit…" at bounding box center [449, 235] width 899 height 471
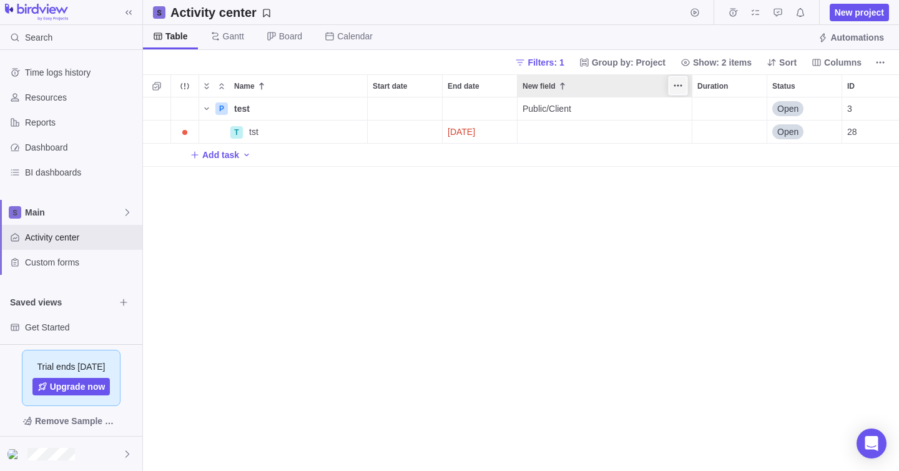
click at [679, 84] on icon "More actions" at bounding box center [678, 86] width 10 height 10
click at [629, 185] on div "Name Start date End date New field Duration Status ID Dependency Assignees P te…" at bounding box center [521, 272] width 756 height 396
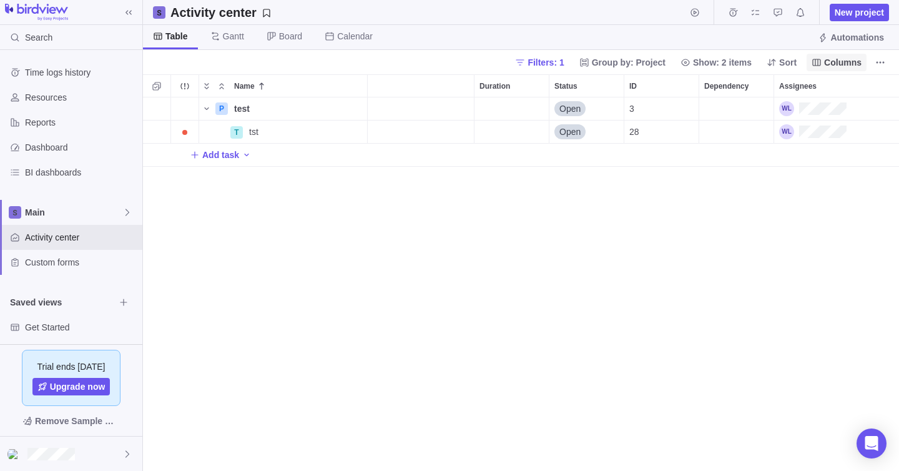
click at [832, 64] on span "Columns" at bounding box center [842, 62] width 37 height 12
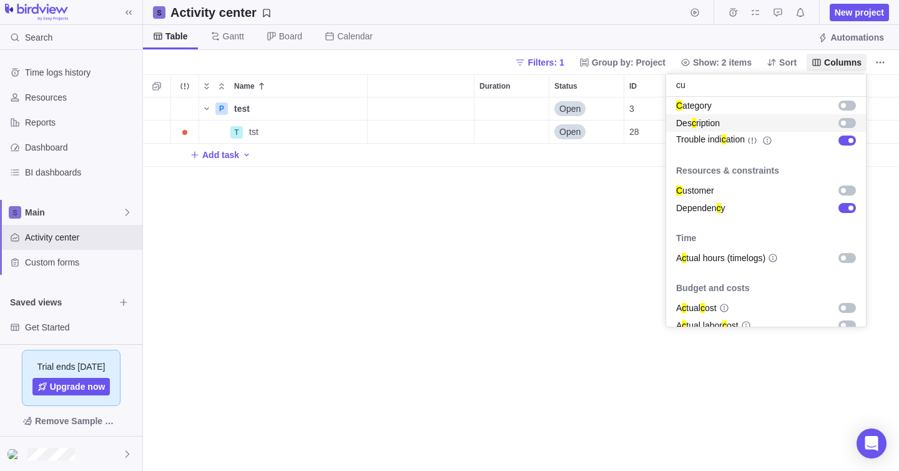
scroll to position [0, 0]
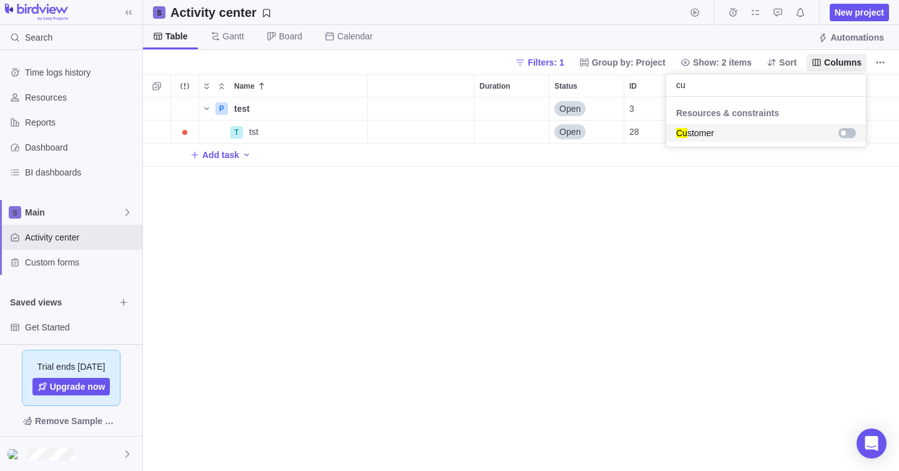
type input "cu"
click at [850, 129] on div "grid" at bounding box center [847, 133] width 17 height 10
click at [750, 247] on body "Search Time logs history Resources Reports Dashboard BI dashboards Main Activit…" at bounding box center [449, 235] width 899 height 471
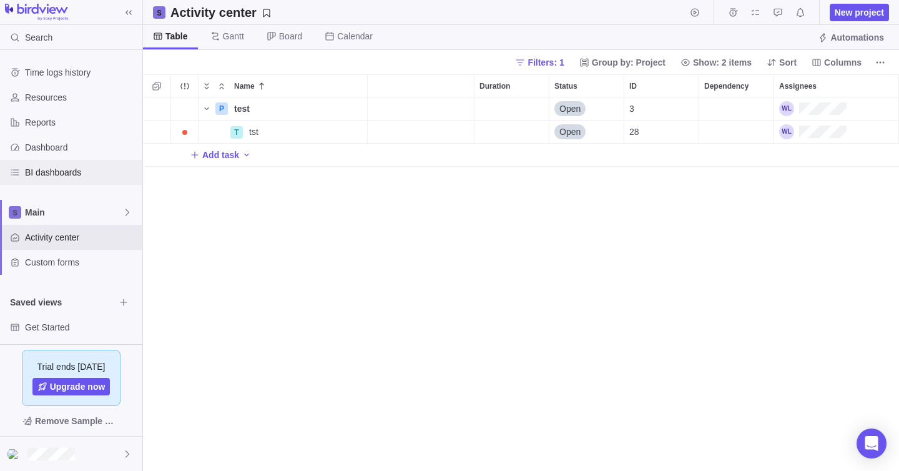
click at [61, 175] on span "BI dashboards" at bounding box center [81, 172] width 112 height 12
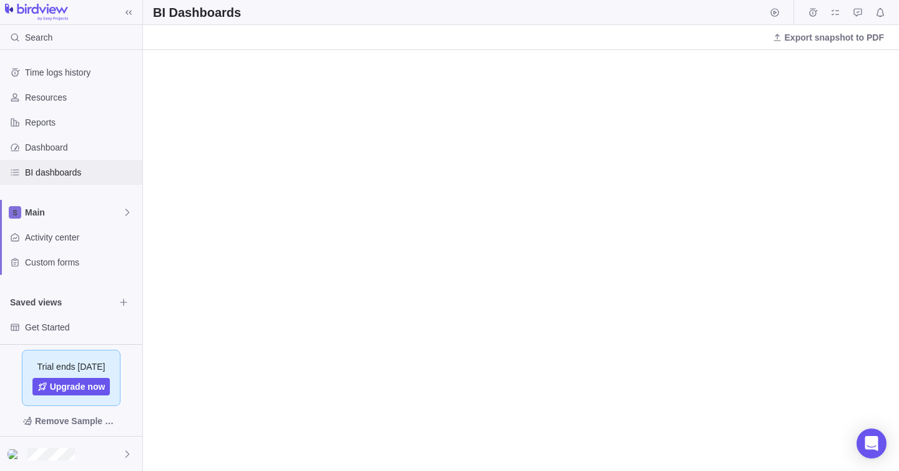
scroll to position [31, 0]
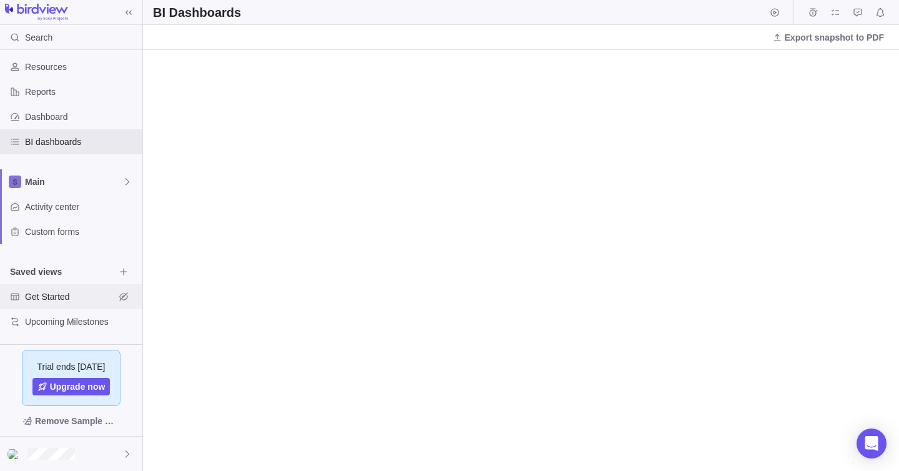
click at [52, 296] on span "Get Started" at bounding box center [70, 296] width 90 height 12
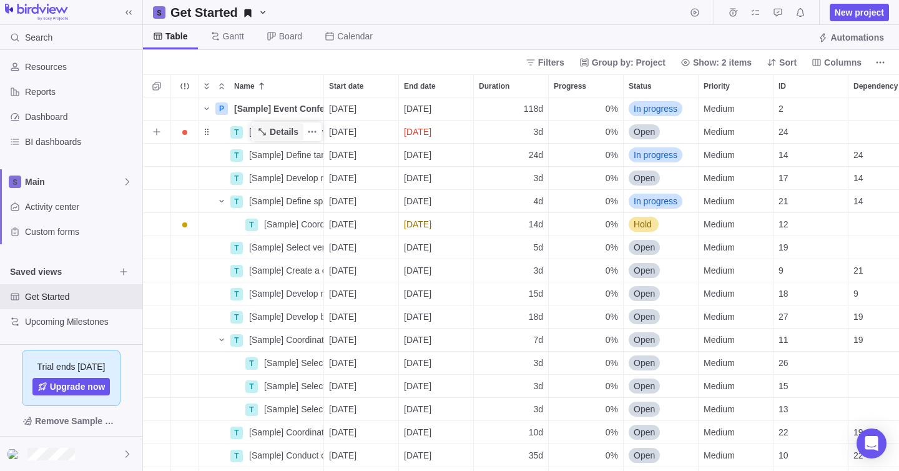
click at [294, 130] on span "Details" at bounding box center [284, 132] width 29 height 12
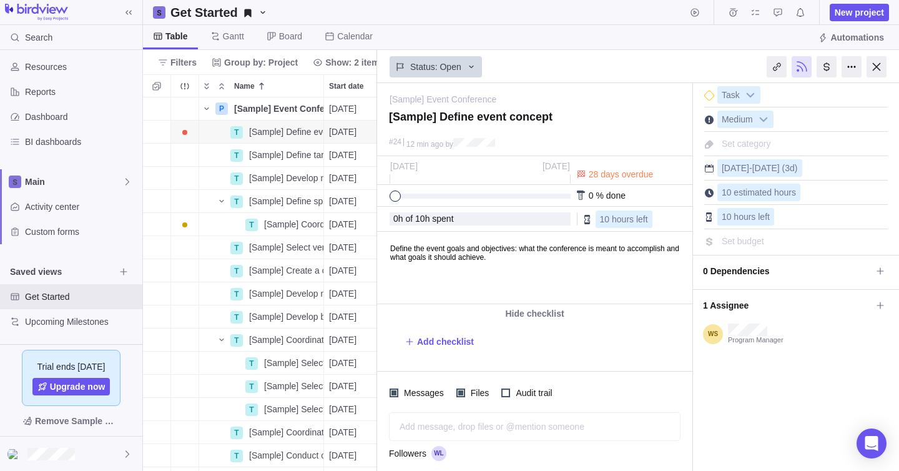
scroll to position [12, 0]
